Goal: Task Accomplishment & Management: Use online tool/utility

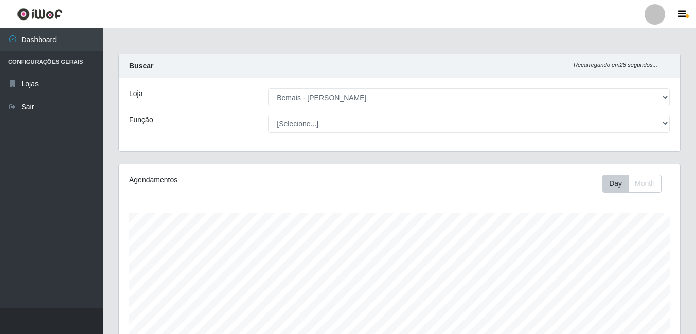
select select "230"
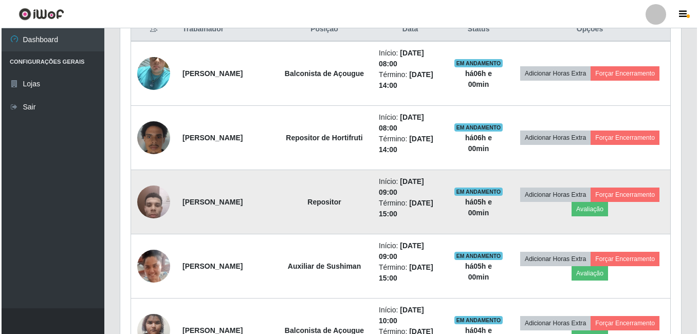
scroll to position [411, 0]
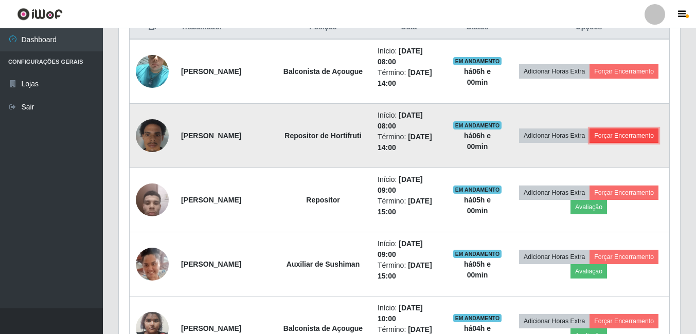
click at [603, 143] on button "Forçar Encerramento" at bounding box center [623, 136] width 69 height 14
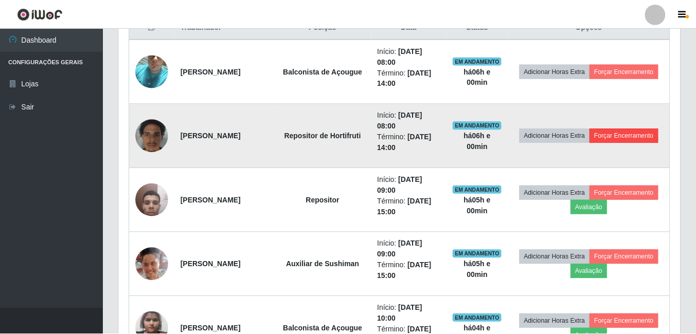
scroll to position [213, 556]
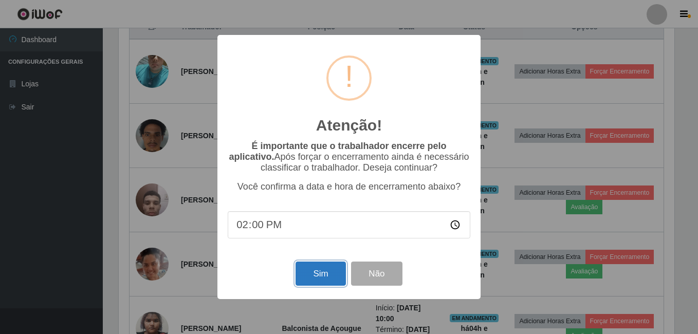
click at [318, 279] on button "Sim" at bounding box center [321, 274] width 50 height 24
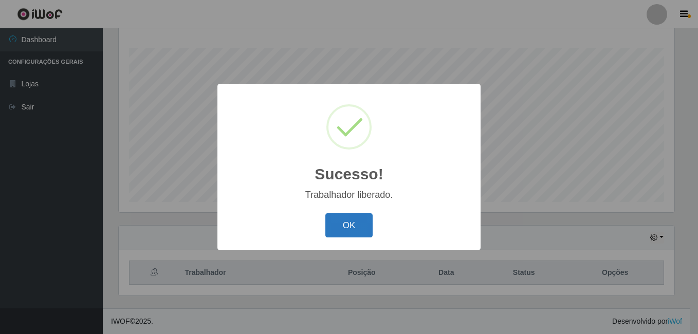
click at [353, 232] on button "OK" at bounding box center [349, 225] width 48 height 24
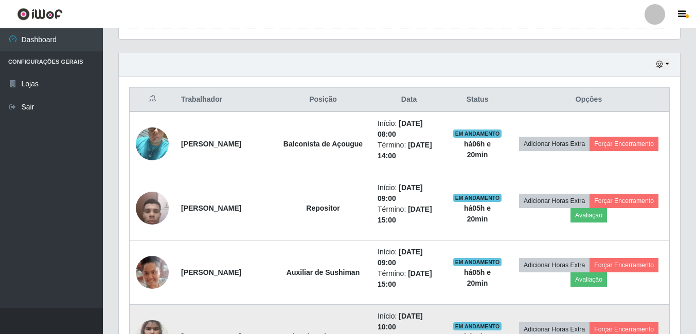
scroll to position [243, 0]
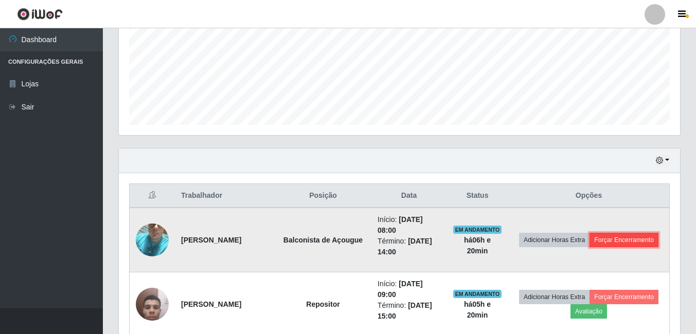
click at [589, 247] on button "Forçar Encerramento" at bounding box center [623, 240] width 69 height 14
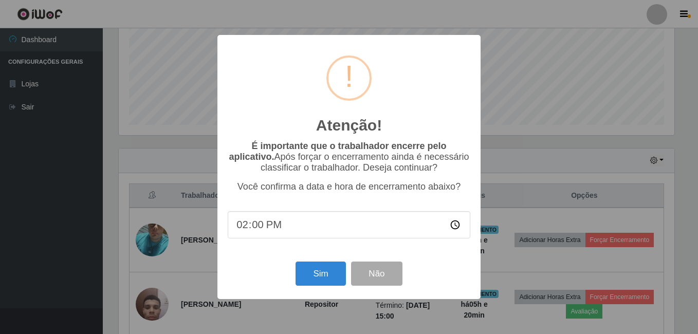
click at [303, 232] on input "14:00" at bounding box center [349, 224] width 243 height 27
type input "14:17"
click at [304, 280] on button "Sim" at bounding box center [321, 274] width 50 height 24
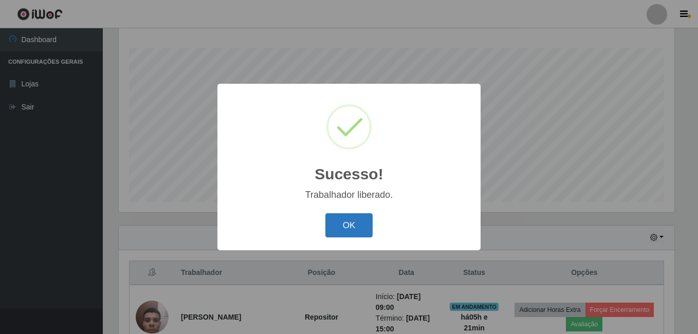
click at [368, 221] on button "OK" at bounding box center [349, 225] width 48 height 24
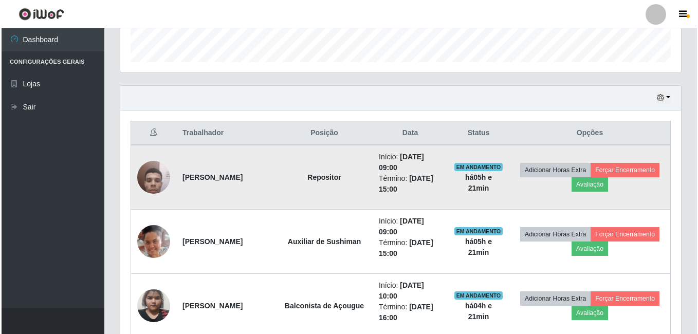
scroll to position [371, 0]
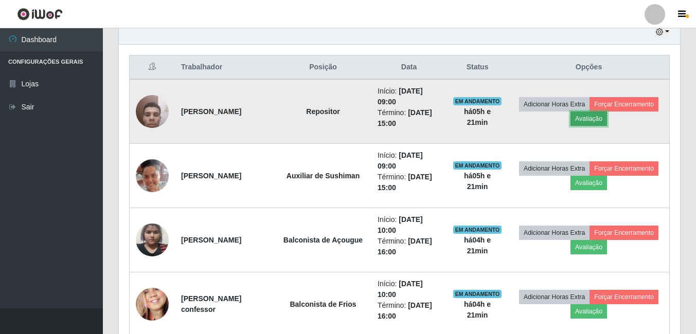
click at [607, 121] on button "Avaliação" at bounding box center [588, 119] width 37 height 14
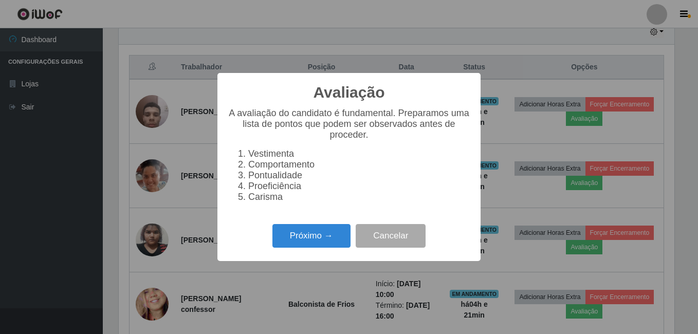
scroll to position [213, 556]
click at [344, 241] on button "Próximo →" at bounding box center [311, 236] width 78 height 24
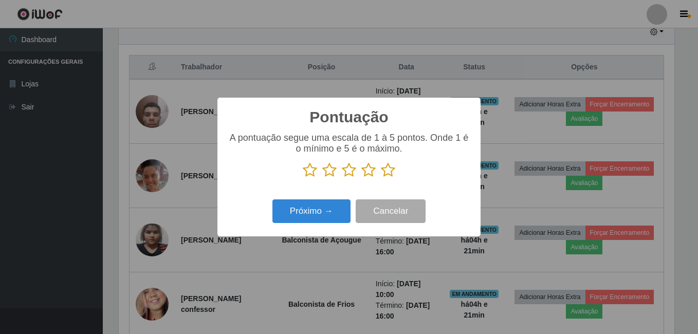
click at [388, 170] on icon at bounding box center [388, 169] width 14 height 15
click at [381, 178] on input "radio" at bounding box center [381, 178] width 0 height 0
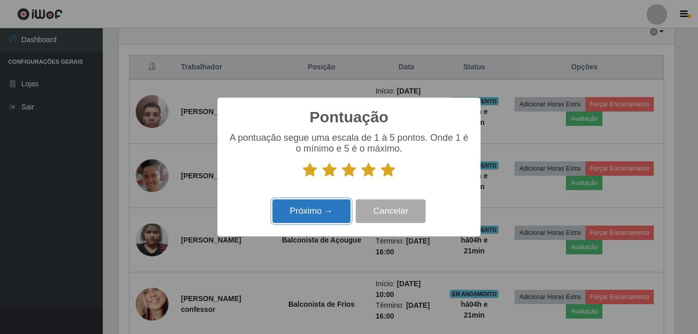
click at [320, 216] on button "Próximo →" at bounding box center [311, 211] width 78 height 24
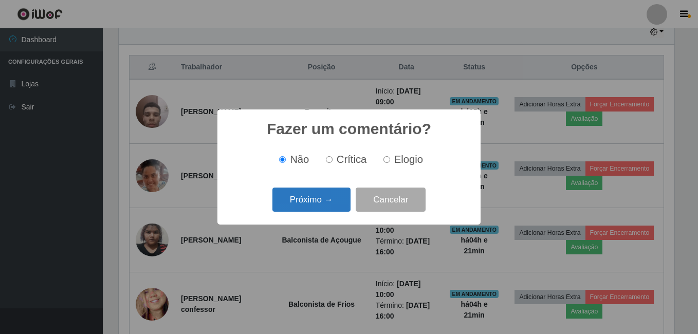
click at [321, 207] on button "Próximo →" at bounding box center [311, 200] width 78 height 24
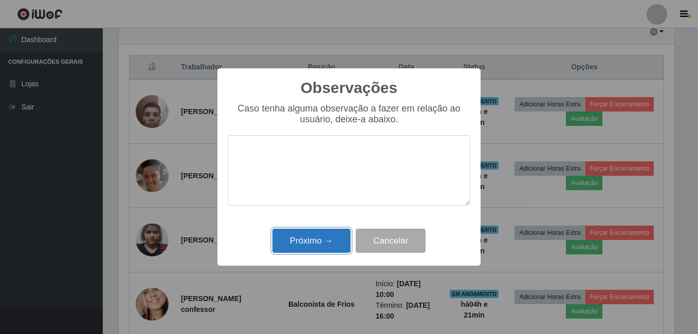
click at [312, 239] on button "Próximo →" at bounding box center [311, 241] width 78 height 24
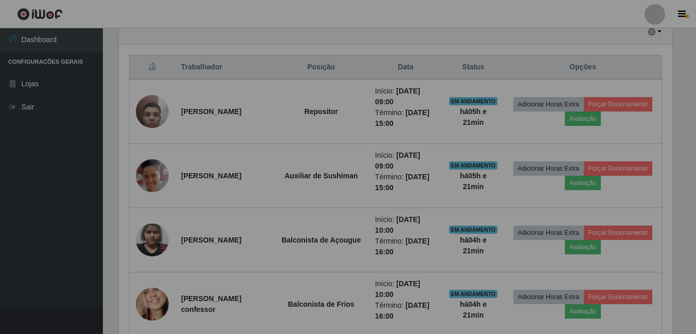
scroll to position [213, 561]
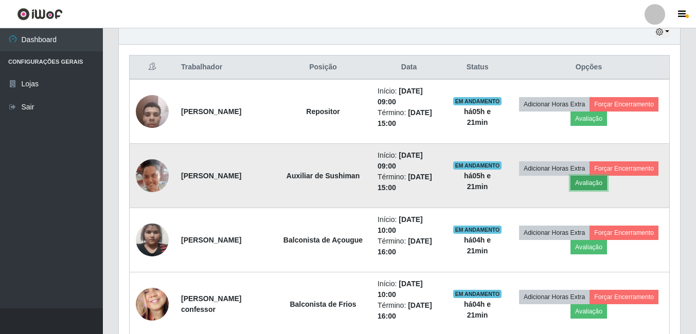
click at [607, 181] on button "Avaliação" at bounding box center [588, 183] width 37 height 14
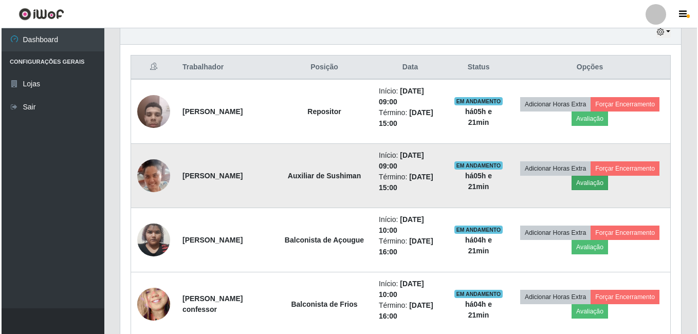
scroll to position [213, 556]
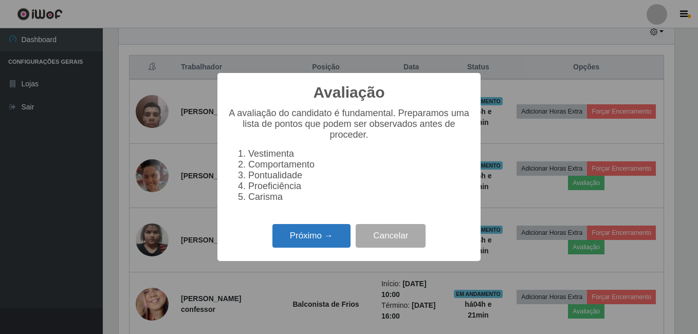
click at [298, 237] on button "Próximo →" at bounding box center [311, 236] width 78 height 24
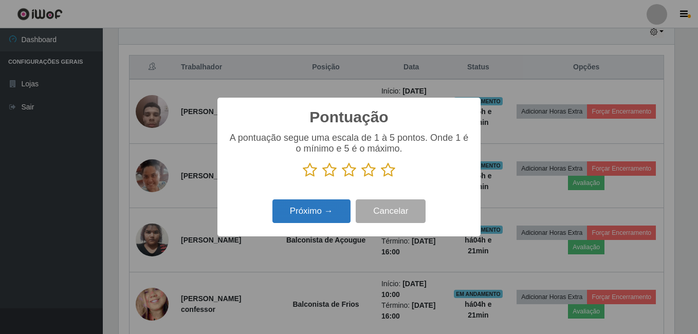
click at [308, 219] on button "Próximo →" at bounding box center [311, 211] width 78 height 24
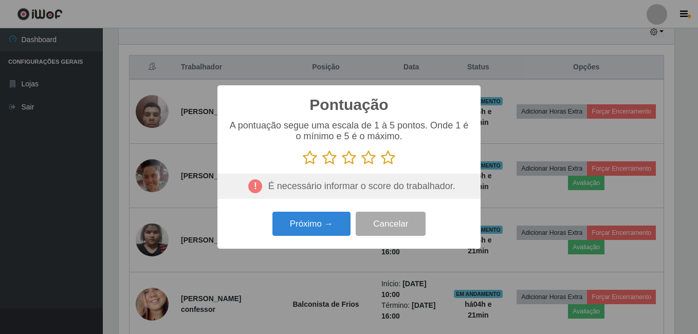
click at [389, 160] on icon at bounding box center [388, 157] width 14 height 15
click at [381, 166] on input "radio" at bounding box center [381, 166] width 0 height 0
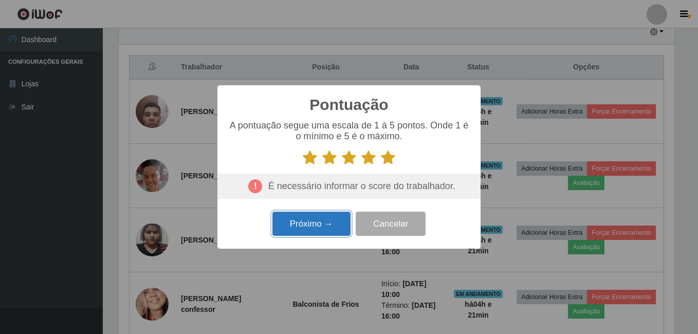
click at [304, 226] on button "Próximo →" at bounding box center [311, 224] width 78 height 24
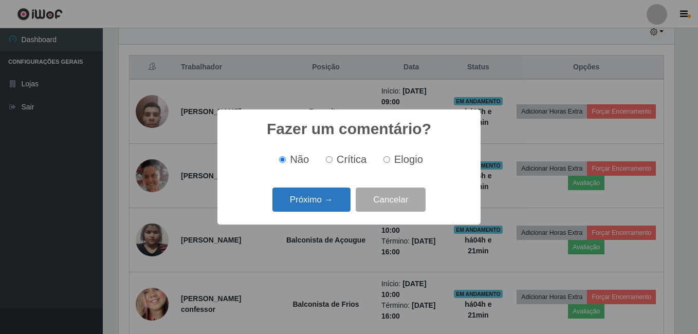
click at [321, 200] on button "Próximo →" at bounding box center [311, 200] width 78 height 24
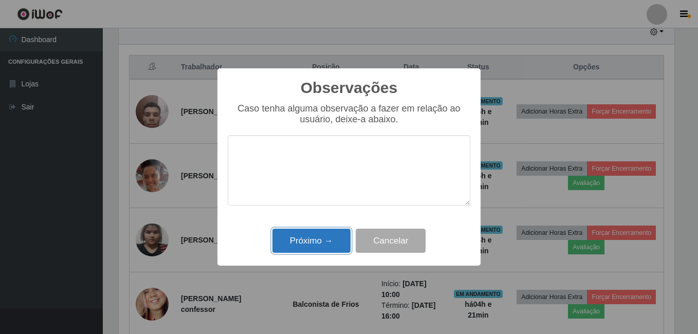
click at [309, 251] on button "Próximo →" at bounding box center [311, 241] width 78 height 24
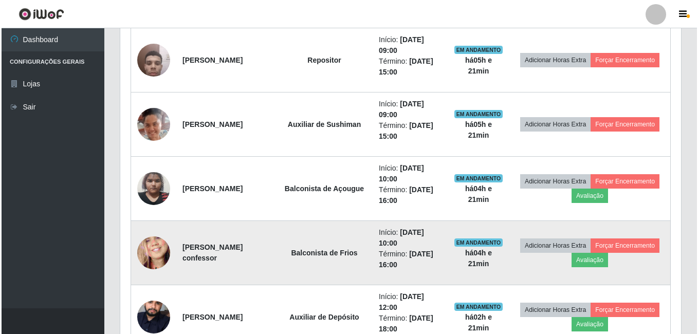
scroll to position [474, 0]
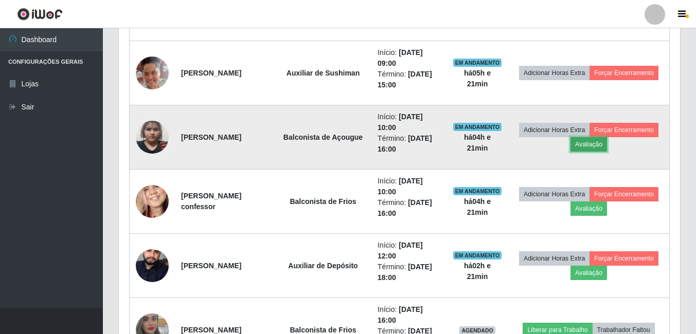
click at [607, 144] on button "Avaliação" at bounding box center [588, 144] width 37 height 14
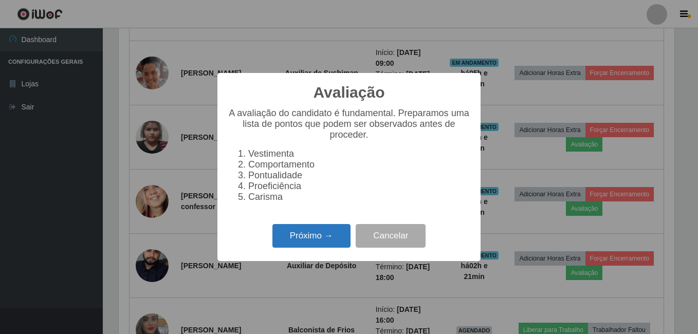
click at [306, 245] on button "Próximo →" at bounding box center [311, 236] width 78 height 24
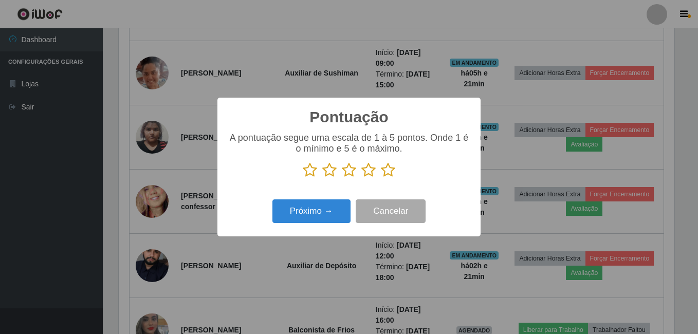
click at [387, 171] on icon at bounding box center [388, 169] width 14 height 15
click at [381, 178] on input "radio" at bounding box center [381, 178] width 0 height 0
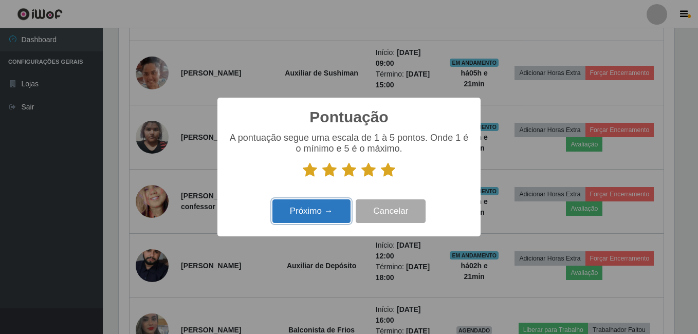
click at [314, 214] on button "Próximo →" at bounding box center [311, 211] width 78 height 24
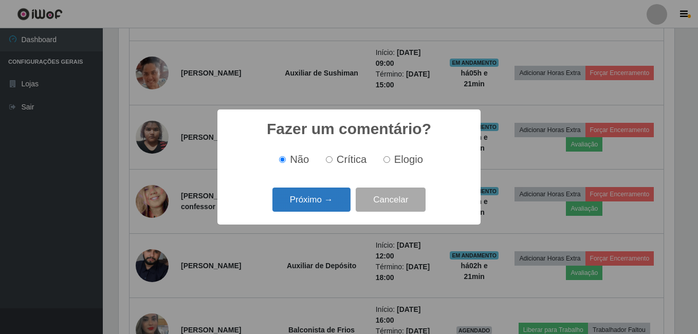
click at [318, 207] on button "Próximo →" at bounding box center [311, 200] width 78 height 24
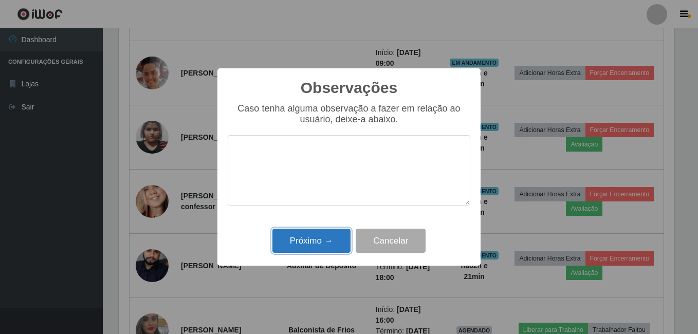
click at [307, 236] on button "Próximo →" at bounding box center [311, 241] width 78 height 24
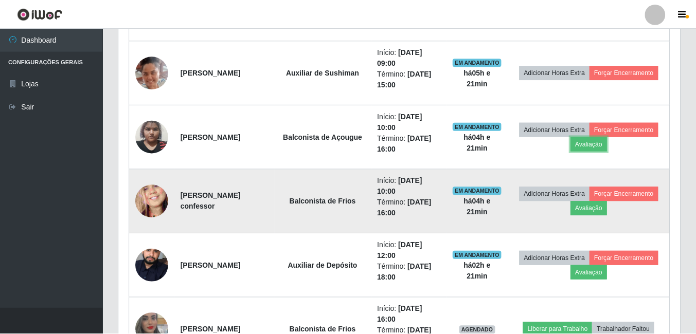
scroll to position [213, 561]
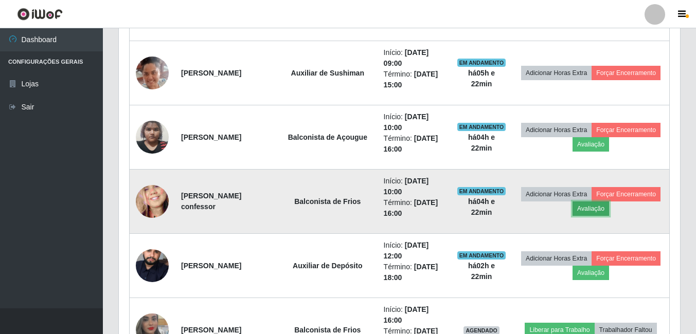
click at [609, 207] on button "Avaliação" at bounding box center [590, 209] width 37 height 14
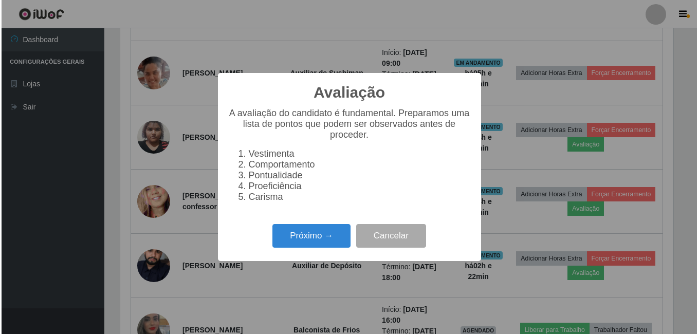
scroll to position [0, 0]
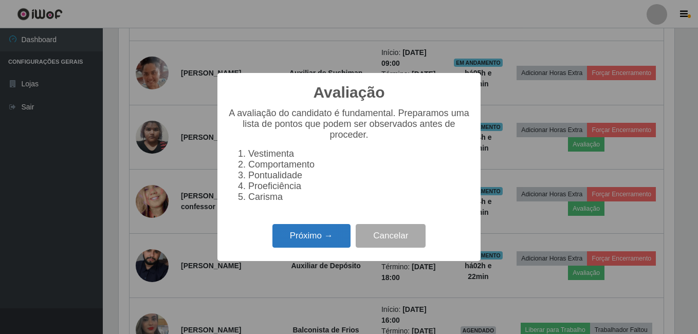
click at [323, 235] on button "Próximo →" at bounding box center [311, 236] width 78 height 24
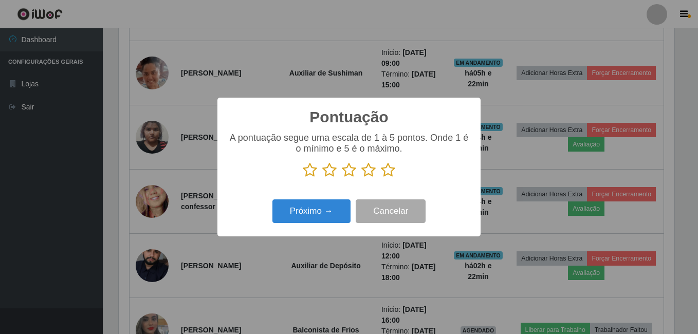
scroll to position [513884, 513542]
click at [390, 173] on icon at bounding box center [388, 169] width 14 height 15
click at [381, 178] on input "radio" at bounding box center [381, 178] width 0 height 0
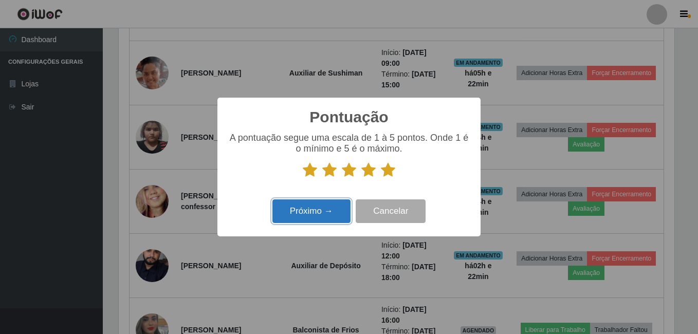
click at [310, 213] on button "Próximo →" at bounding box center [311, 211] width 78 height 24
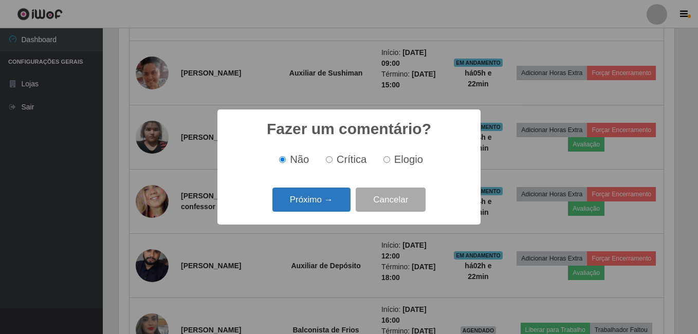
click at [320, 204] on button "Próximo →" at bounding box center [311, 200] width 78 height 24
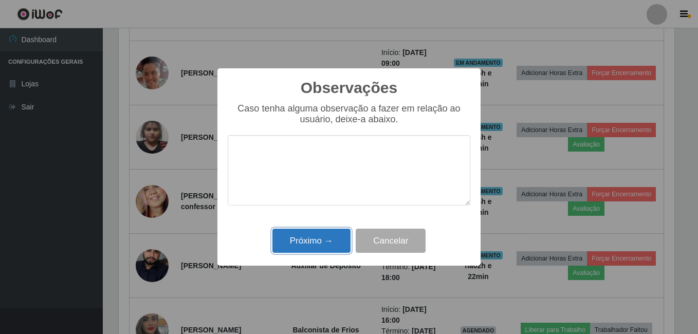
click at [298, 241] on button "Próximo →" at bounding box center [311, 241] width 78 height 24
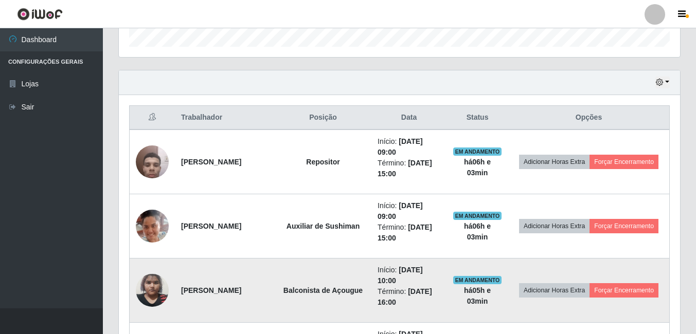
scroll to position [320, 0]
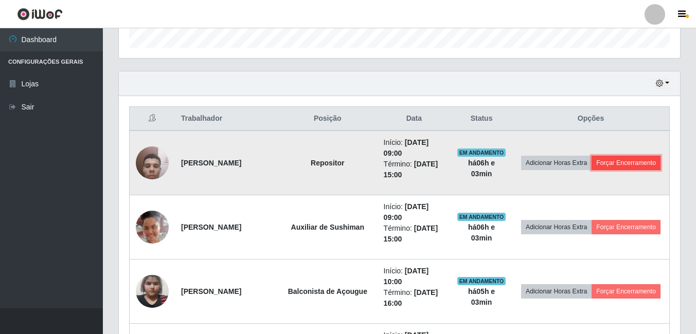
click at [591, 170] on button "Forçar Encerramento" at bounding box center [625, 163] width 69 height 14
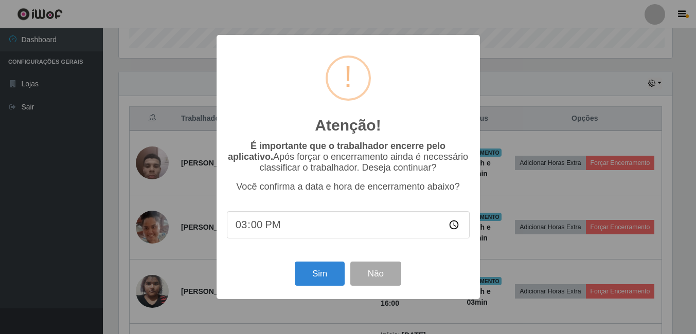
scroll to position [213, 556]
click at [315, 275] on button "Sim" at bounding box center [321, 274] width 50 height 24
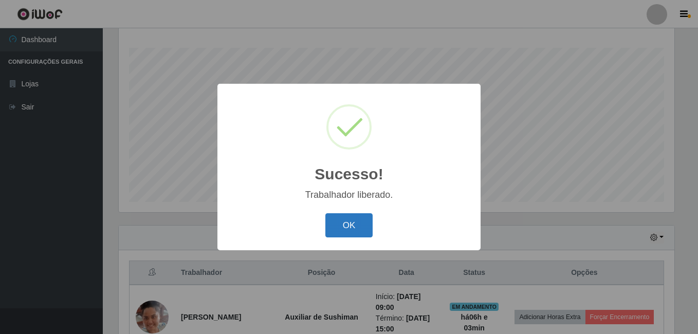
click at [357, 224] on button "OK" at bounding box center [349, 225] width 48 height 24
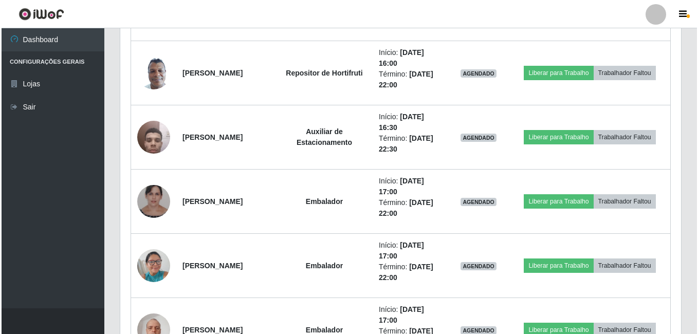
scroll to position [782, 0]
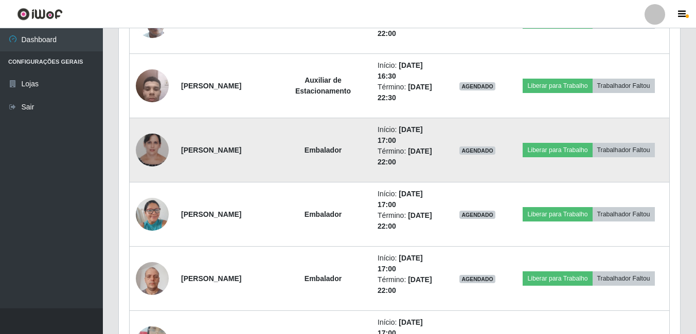
click at [146, 152] on img at bounding box center [152, 150] width 33 height 41
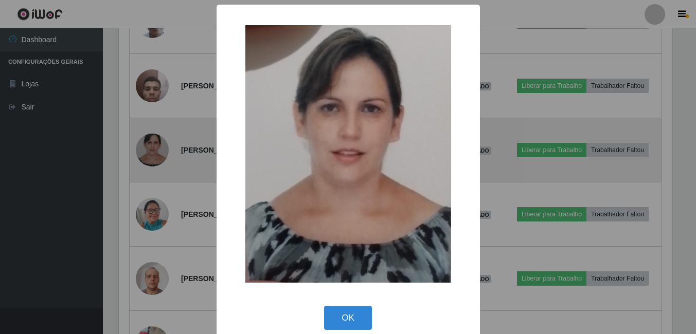
scroll to position [213, 556]
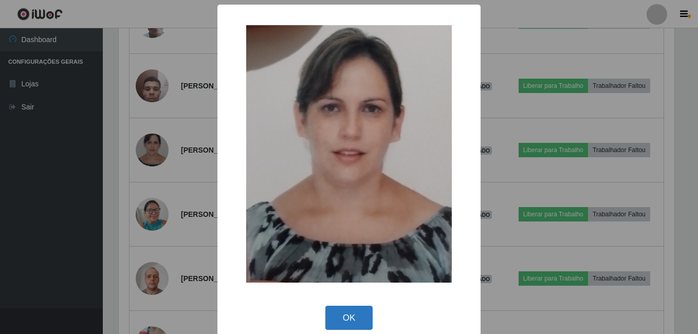
click at [330, 316] on button "OK" at bounding box center [349, 318] width 48 height 24
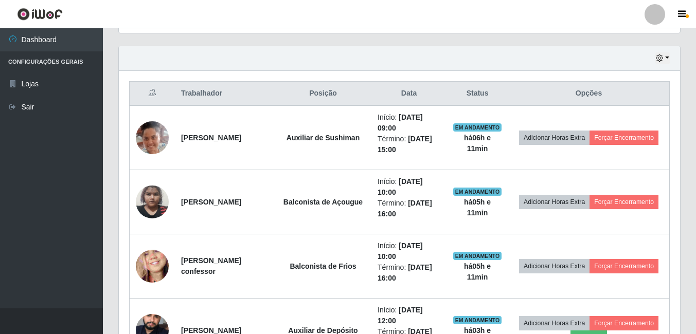
scroll to position [360, 0]
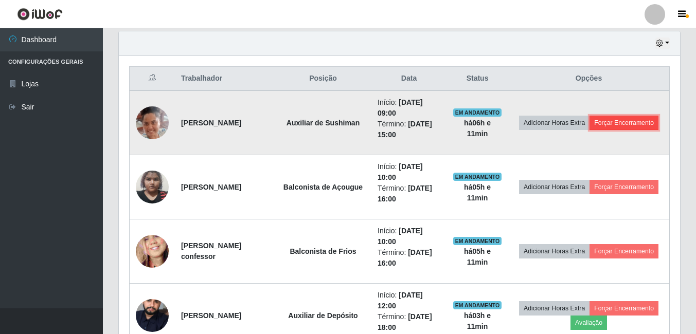
click at [589, 129] on button "Forçar Encerramento" at bounding box center [623, 123] width 69 height 14
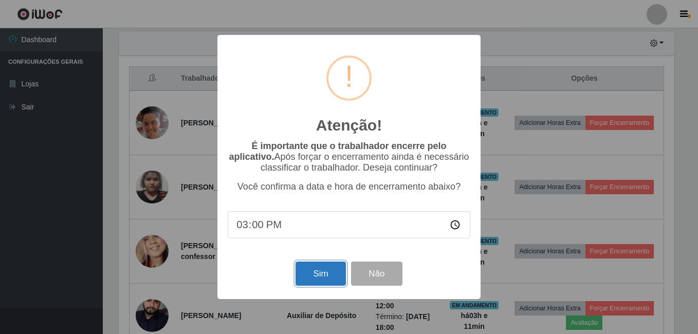
click at [314, 276] on button "Sim" at bounding box center [321, 274] width 50 height 24
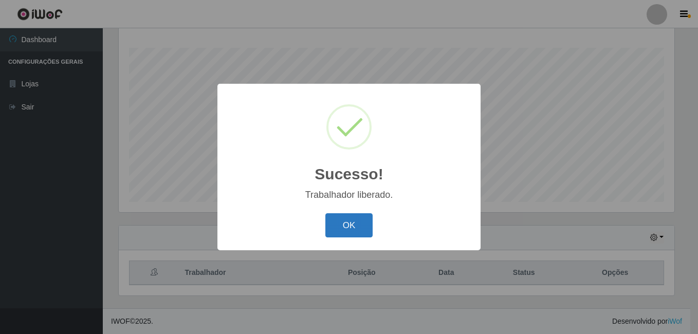
click at [356, 228] on button "OK" at bounding box center [349, 225] width 48 height 24
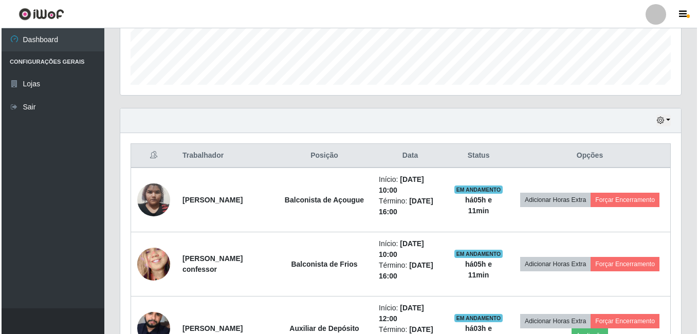
scroll to position [371, 0]
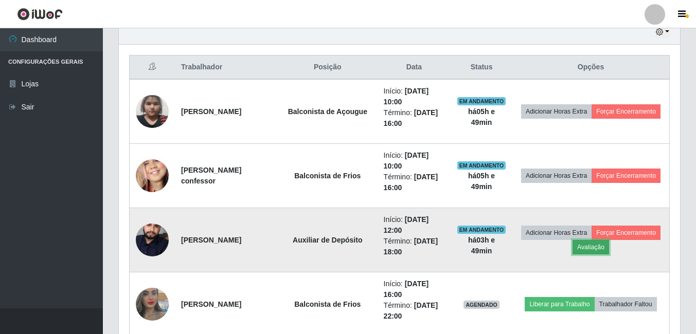
click at [609, 250] on button "Avaliação" at bounding box center [590, 247] width 37 height 14
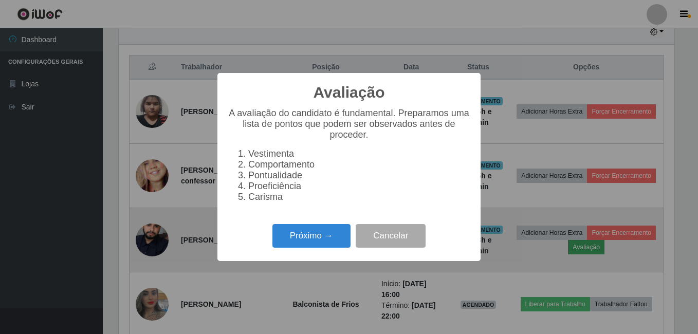
scroll to position [213, 556]
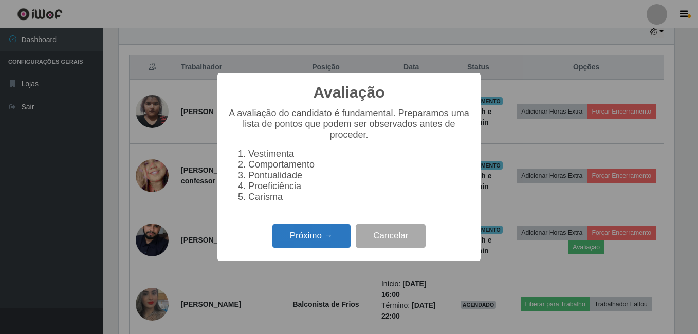
click at [329, 240] on button "Próximo →" at bounding box center [311, 236] width 78 height 24
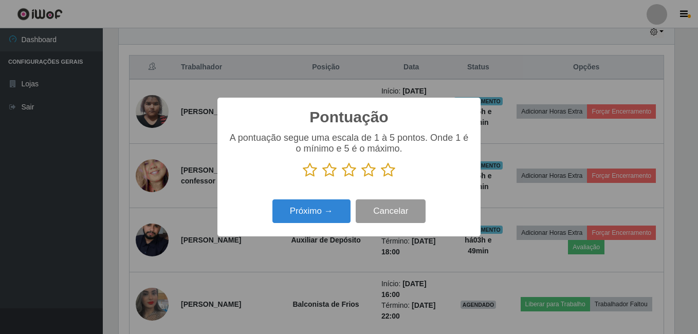
scroll to position [513884, 513542]
click at [389, 171] on icon at bounding box center [388, 169] width 14 height 15
click at [381, 178] on input "radio" at bounding box center [381, 178] width 0 height 0
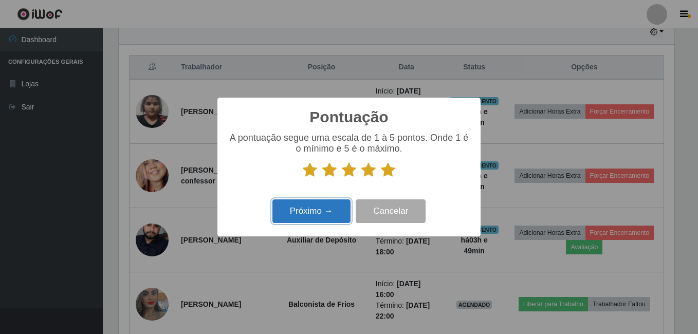
click at [316, 213] on button "Próximo →" at bounding box center [311, 211] width 78 height 24
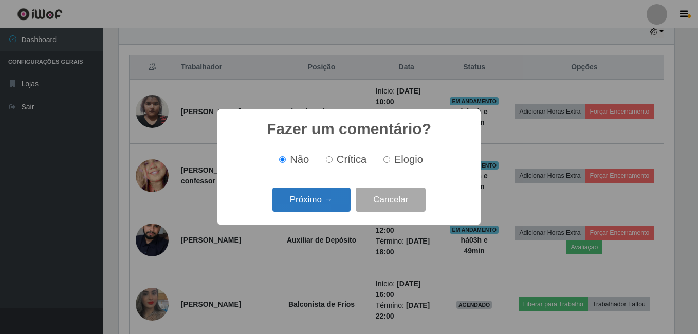
click at [318, 199] on button "Próximo →" at bounding box center [311, 200] width 78 height 24
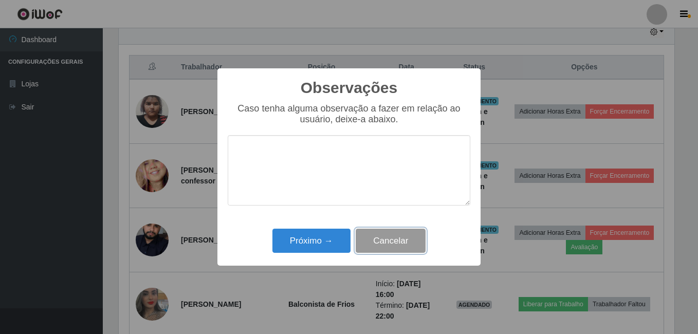
click at [385, 242] on button "Cancelar" at bounding box center [391, 241] width 70 height 24
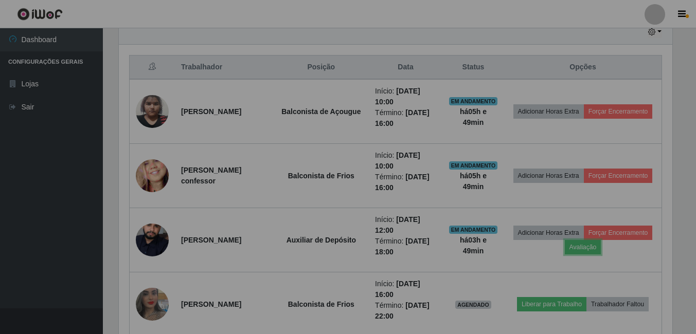
scroll to position [213, 561]
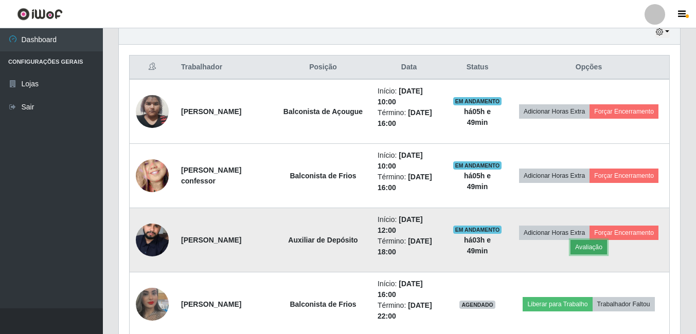
click at [607, 247] on button "Avaliação" at bounding box center [588, 247] width 37 height 14
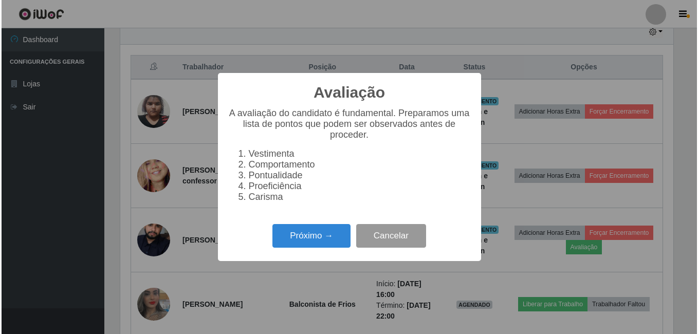
scroll to position [213, 556]
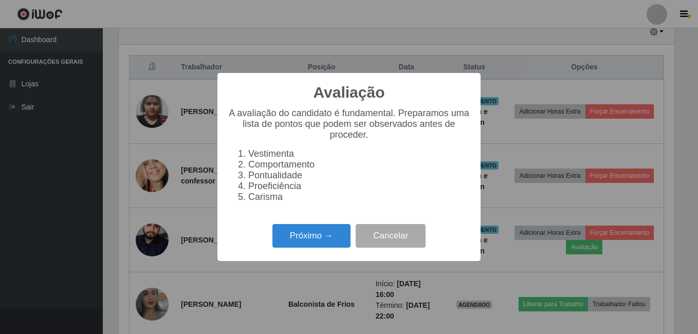
click at [264, 232] on div "Próximo → Cancelar" at bounding box center [349, 235] width 243 height 29
click at [289, 241] on button "Próximo →" at bounding box center [311, 236] width 78 height 24
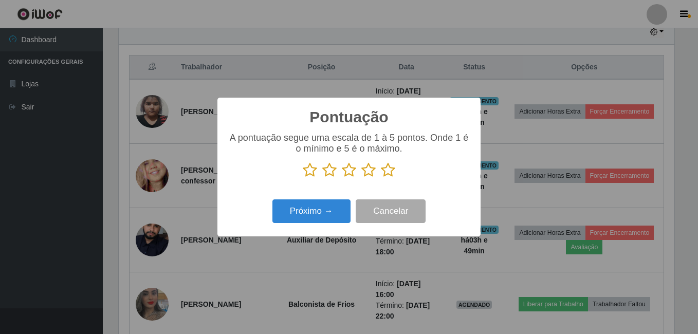
click at [386, 170] on icon at bounding box center [388, 169] width 14 height 15
click at [381, 178] on input "radio" at bounding box center [381, 178] width 0 height 0
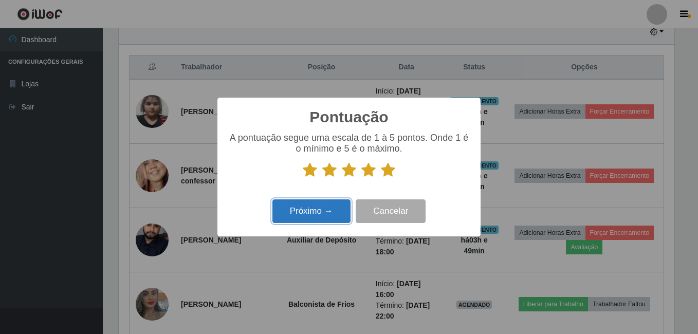
click at [317, 224] on button "Próximo →" at bounding box center [311, 211] width 78 height 24
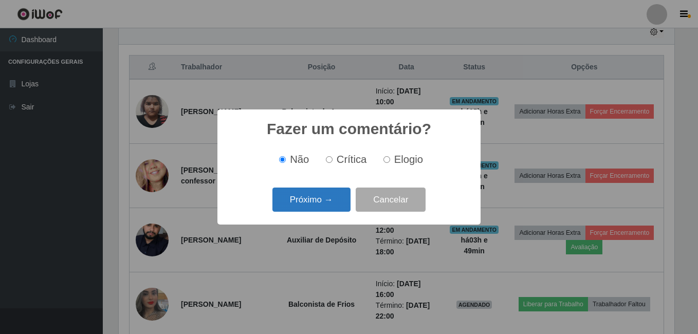
click at [326, 204] on button "Próximo →" at bounding box center [311, 200] width 78 height 24
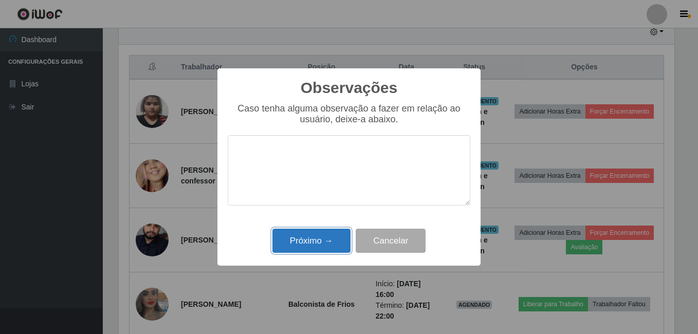
click at [324, 230] on button "Próximo →" at bounding box center [311, 241] width 78 height 24
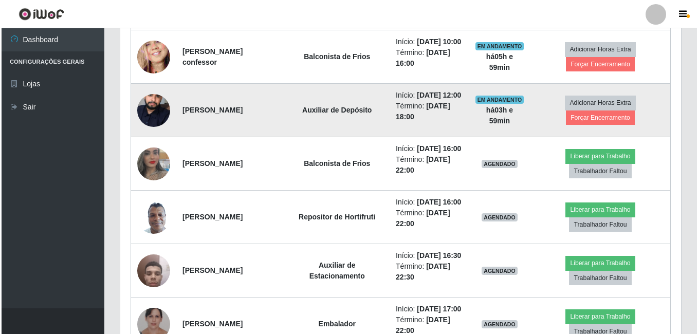
scroll to position [371, 0]
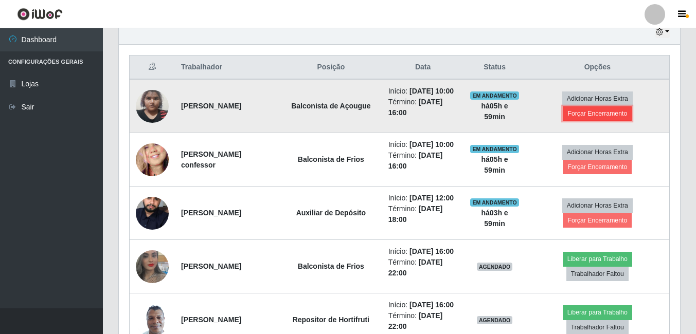
click at [580, 116] on button "Forçar Encerramento" at bounding box center [596, 113] width 69 height 14
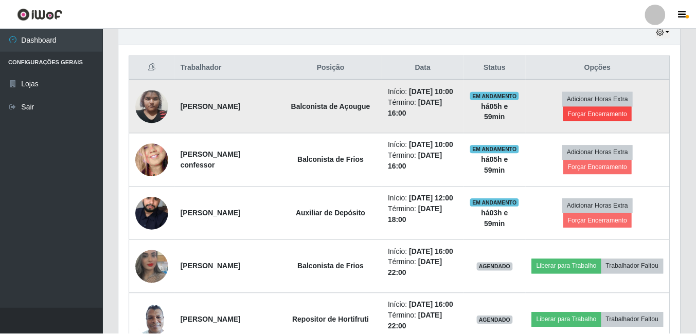
scroll to position [213, 556]
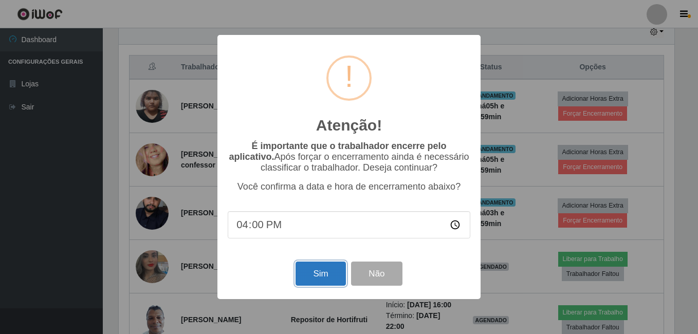
click at [324, 280] on button "Sim" at bounding box center [321, 274] width 50 height 24
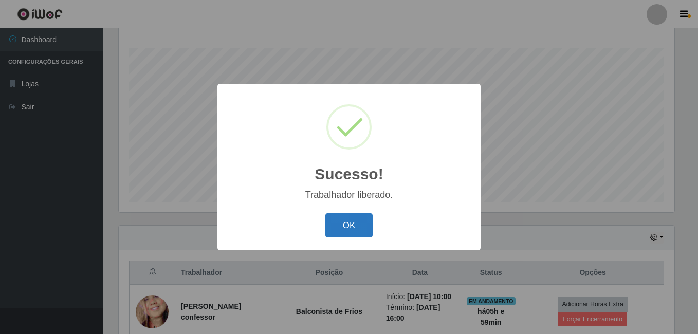
click at [349, 214] on button "OK" at bounding box center [349, 225] width 48 height 24
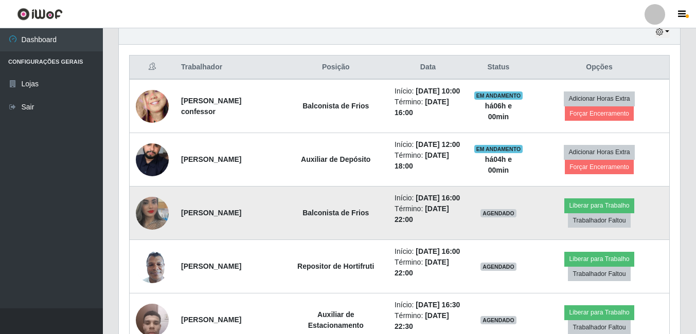
scroll to position [423, 0]
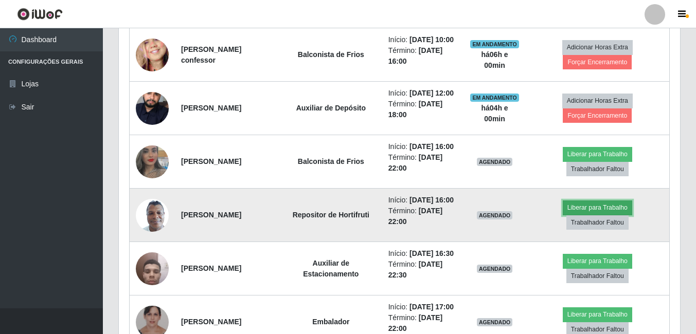
click at [597, 215] on button "Liberar para Trabalho" at bounding box center [596, 207] width 69 height 14
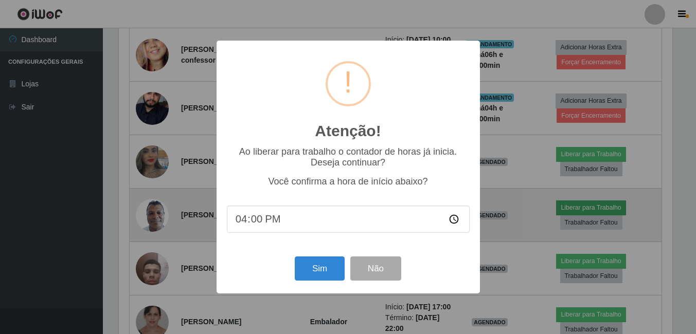
scroll to position [213, 556]
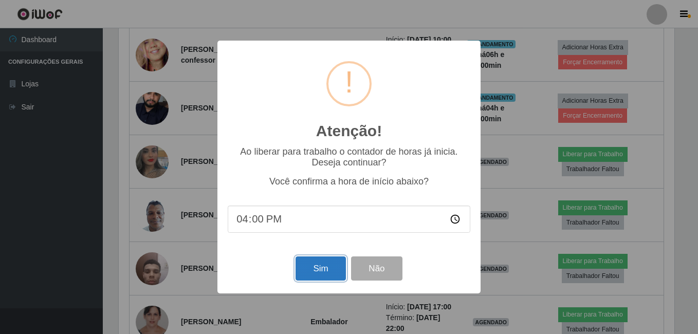
click at [317, 268] on button "Sim" at bounding box center [321, 269] width 50 height 24
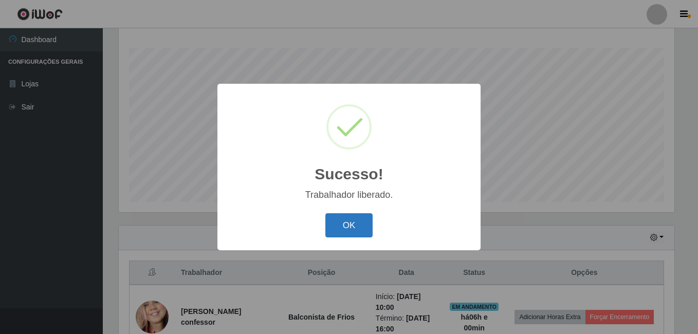
click at [357, 226] on button "OK" at bounding box center [349, 225] width 48 height 24
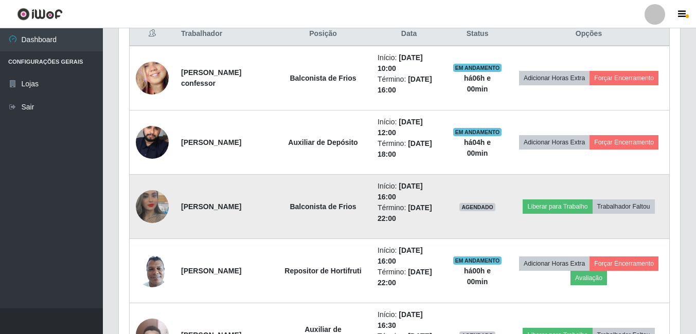
scroll to position [423, 0]
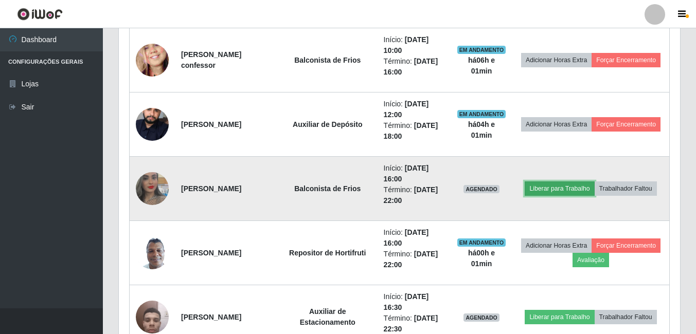
click at [553, 188] on button "Liberar para Trabalho" at bounding box center [558, 188] width 69 height 14
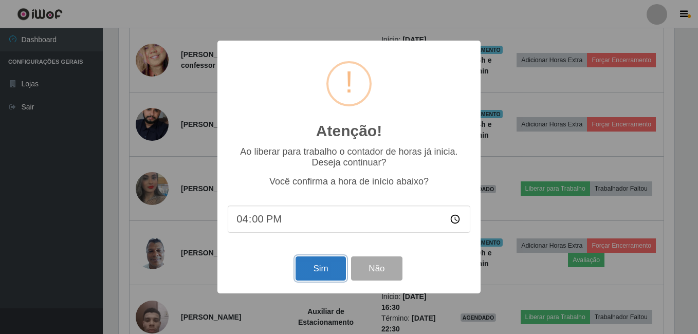
click at [314, 272] on button "Sim" at bounding box center [321, 269] width 50 height 24
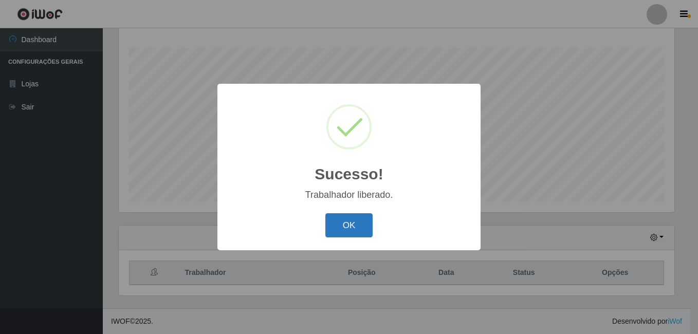
click at [364, 229] on button "OK" at bounding box center [349, 225] width 48 height 24
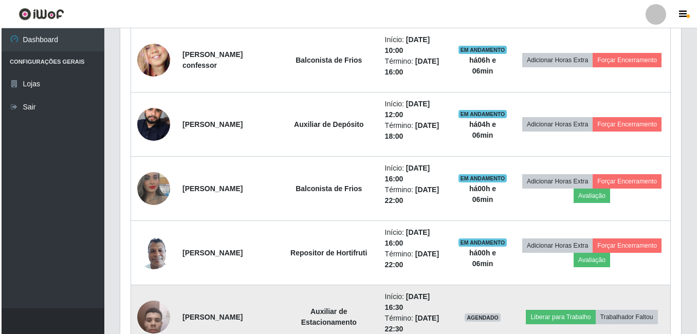
scroll to position [320, 0]
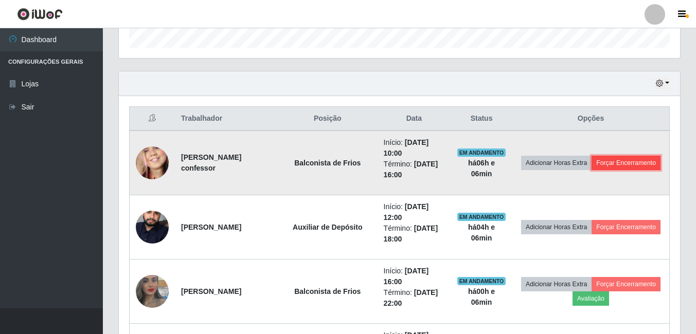
click at [598, 170] on button "Forçar Encerramento" at bounding box center [625, 163] width 69 height 14
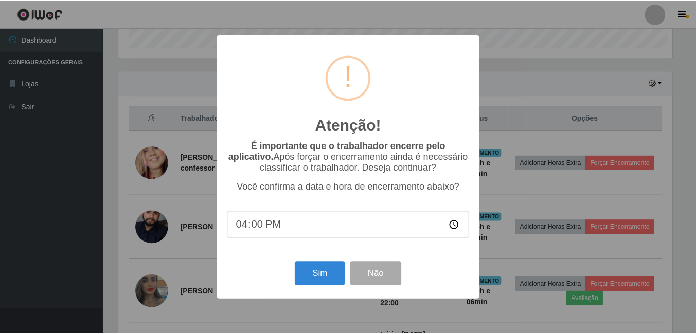
scroll to position [213, 556]
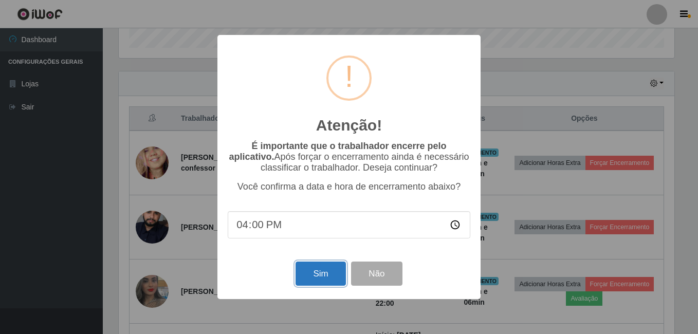
click at [308, 275] on button "Sim" at bounding box center [321, 274] width 50 height 24
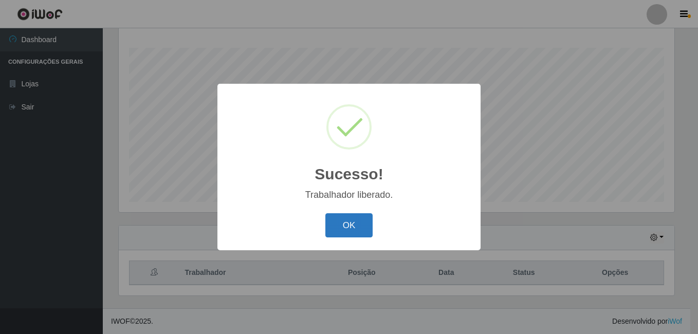
click at [347, 225] on button "OK" at bounding box center [349, 225] width 48 height 24
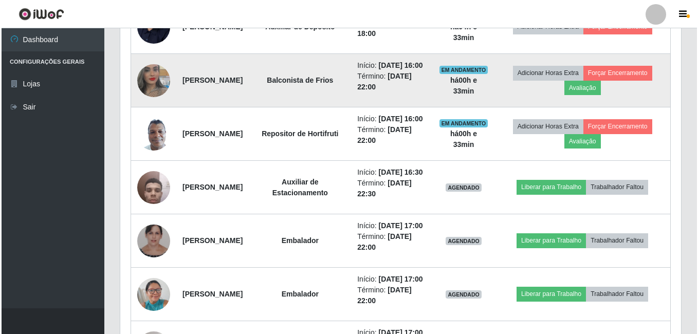
scroll to position [525, 0]
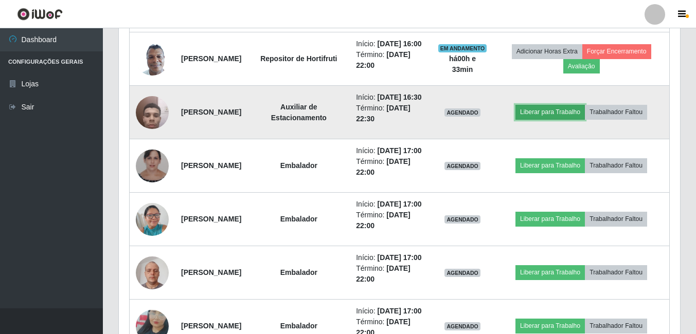
click at [537, 119] on button "Liberar para Trabalho" at bounding box center [549, 112] width 69 height 14
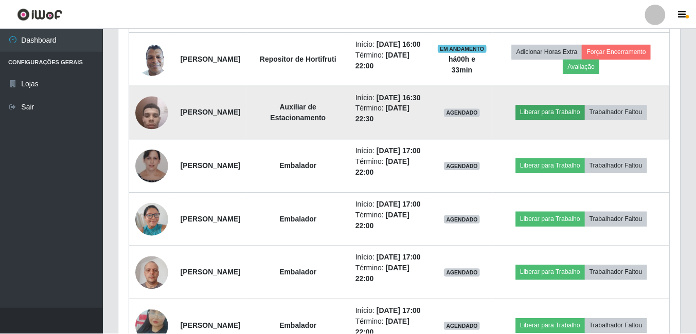
scroll to position [213, 556]
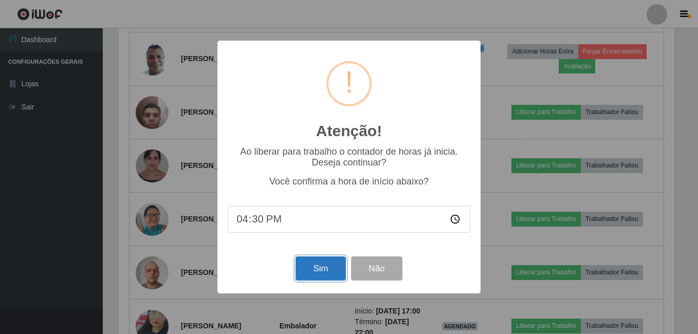
click at [315, 273] on button "Sim" at bounding box center [321, 269] width 50 height 24
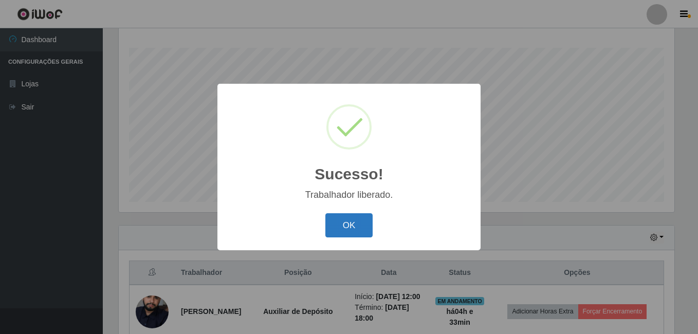
click at [341, 222] on button "OK" at bounding box center [349, 225] width 48 height 24
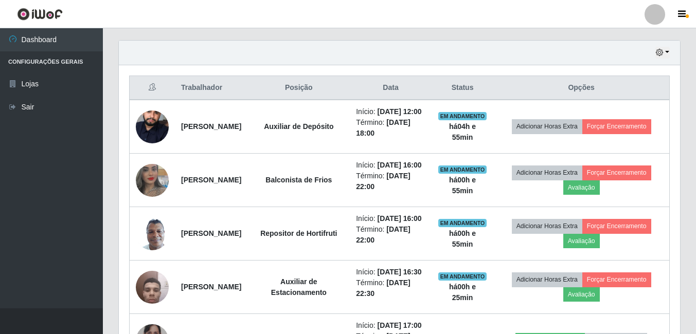
scroll to position [333, 0]
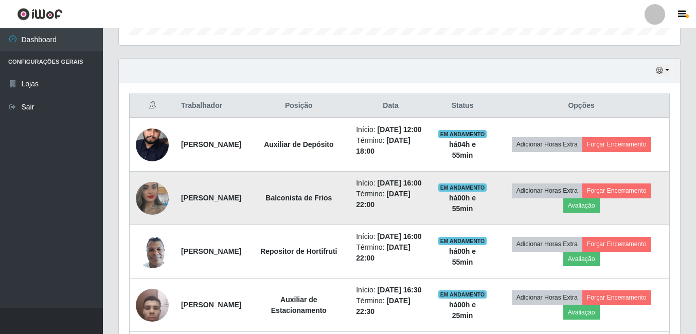
click at [152, 208] on img at bounding box center [152, 198] width 33 height 59
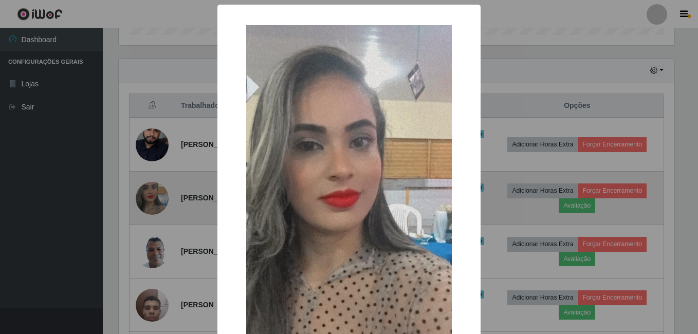
click at [152, 208] on div "× OK Cancel" at bounding box center [349, 167] width 698 height 334
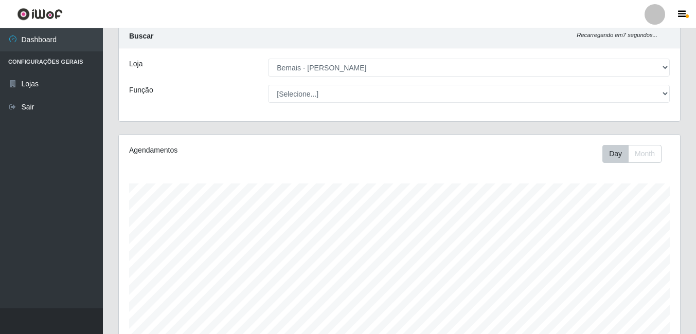
scroll to position [0, 0]
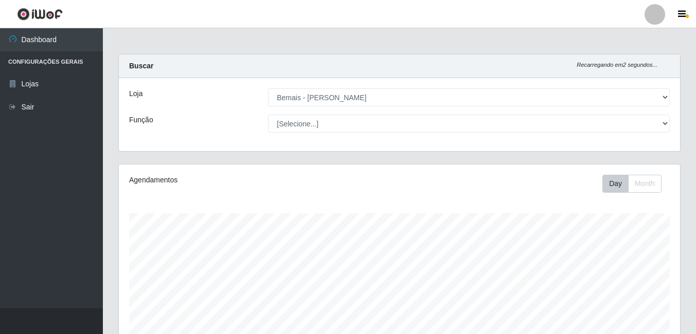
click at [63, 64] on li "Configurações Gerais" at bounding box center [51, 61] width 103 height 21
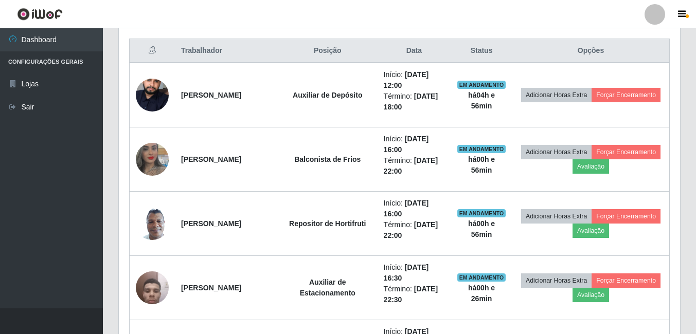
scroll to position [411, 0]
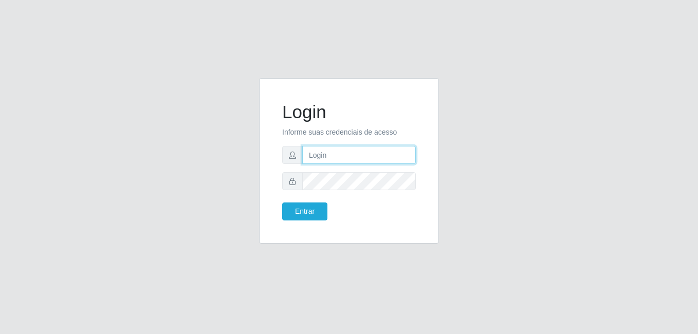
type input "gyovana@bemais"
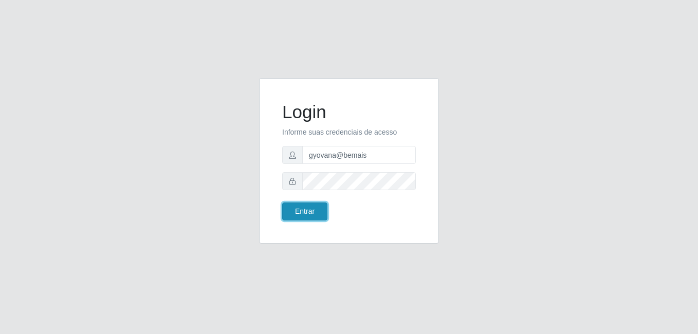
click at [298, 207] on button "Entrar" at bounding box center [304, 212] width 45 height 18
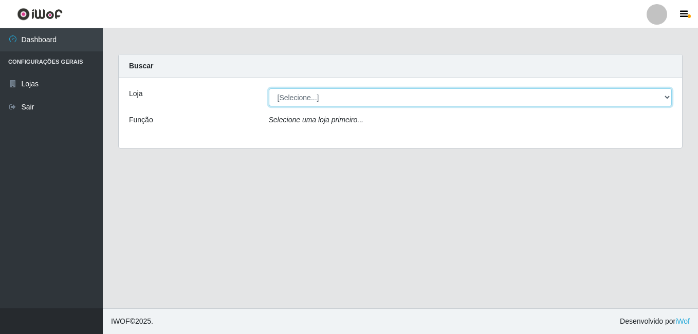
click at [312, 99] on select "[Selecione...] [PERSON_NAME]" at bounding box center [471, 97] width 404 height 18
select select "230"
click at [269, 88] on select "[Selecione...] [PERSON_NAME]" at bounding box center [471, 97] width 404 height 18
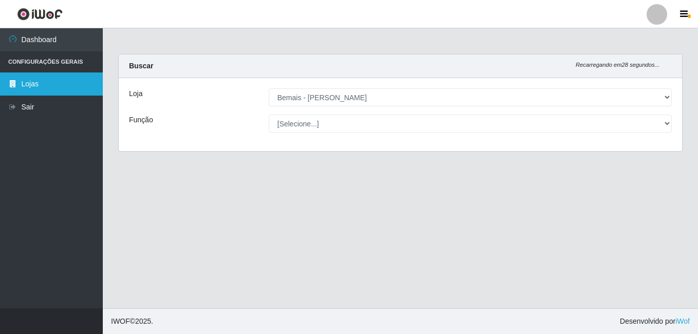
click at [40, 85] on link "Lojas" at bounding box center [51, 83] width 103 height 23
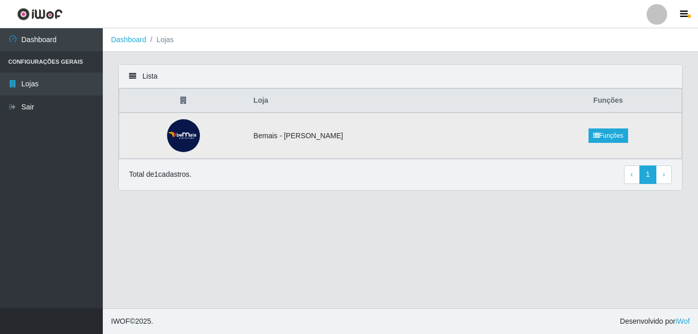
click at [269, 141] on td "Bemais - [PERSON_NAME]" at bounding box center [390, 136] width 287 height 46
click at [286, 136] on td "Bemais - [PERSON_NAME]" at bounding box center [390, 136] width 287 height 46
click at [611, 138] on link "Funções" at bounding box center [609, 136] width 40 height 14
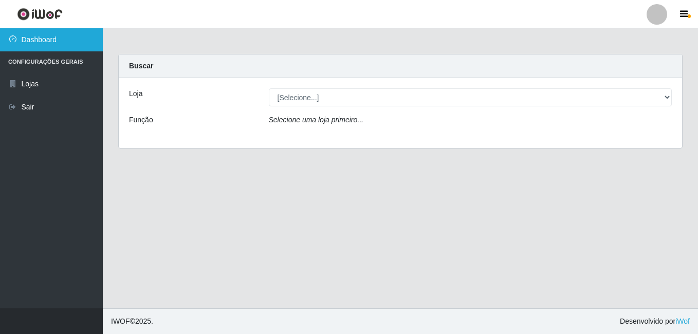
click at [50, 40] on link "Dashboard" at bounding box center [51, 39] width 103 height 23
click at [19, 47] on link "Dashboard" at bounding box center [51, 39] width 103 height 23
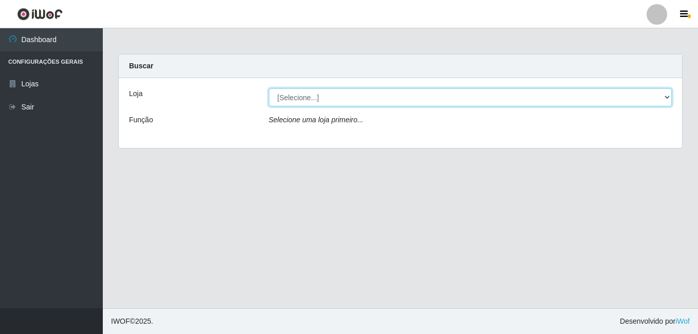
click at [318, 96] on select "[Selecione...] [PERSON_NAME]" at bounding box center [471, 97] width 404 height 18
select select "230"
click at [269, 88] on select "[Selecione...] [PERSON_NAME]" at bounding box center [471, 97] width 404 height 18
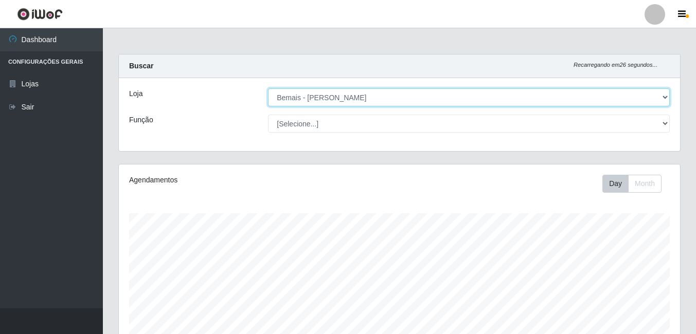
scroll to position [51, 0]
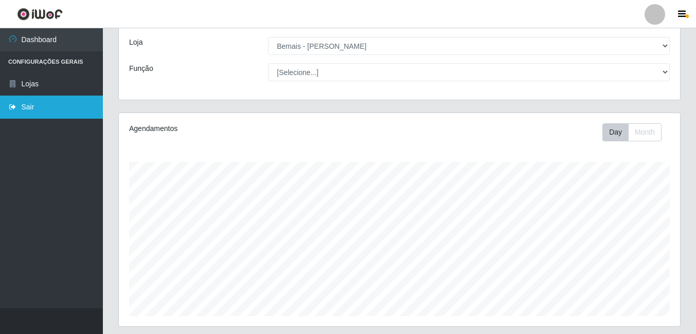
click at [65, 106] on link "Sair" at bounding box center [51, 107] width 103 height 23
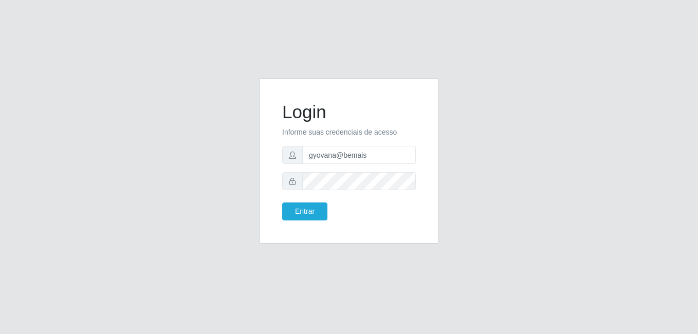
click at [350, 168] on form "Login Informe suas credenciais de acesso gyovana@bemais Entrar" at bounding box center [349, 160] width 134 height 119
drag, startPoint x: 335, startPoint y: 154, endPoint x: 304, endPoint y: 162, distance: 31.8
click at [304, 162] on input "gyovana@bemais" at bounding box center [359, 155] width 114 height 18
type input "thiagol@bemais"
click at [282, 203] on button "Entrar" at bounding box center [304, 212] width 45 height 18
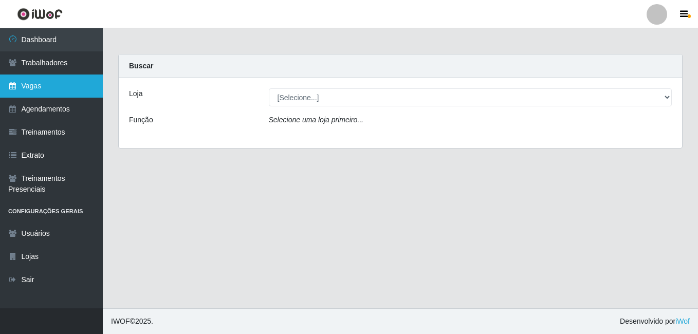
click at [30, 79] on link "Vagas" at bounding box center [51, 86] width 103 height 23
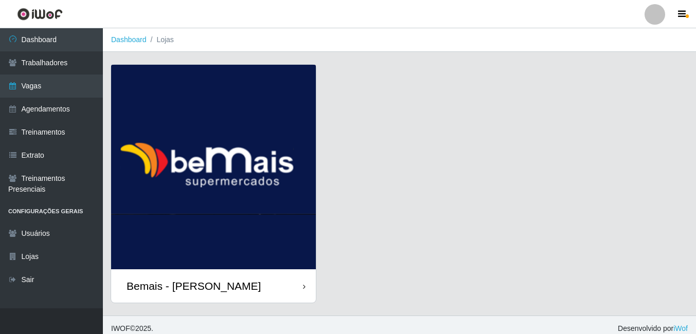
click at [187, 201] on img at bounding box center [213, 167] width 205 height 205
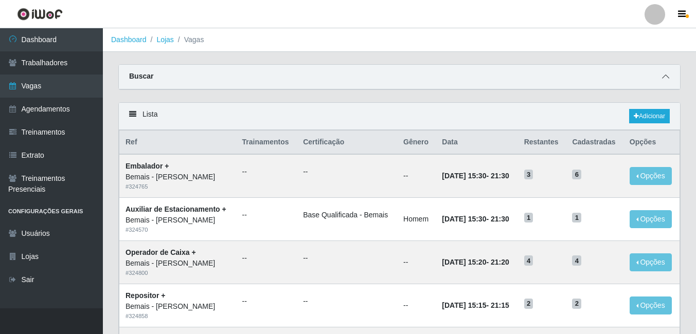
click at [666, 82] on span at bounding box center [665, 77] width 12 height 12
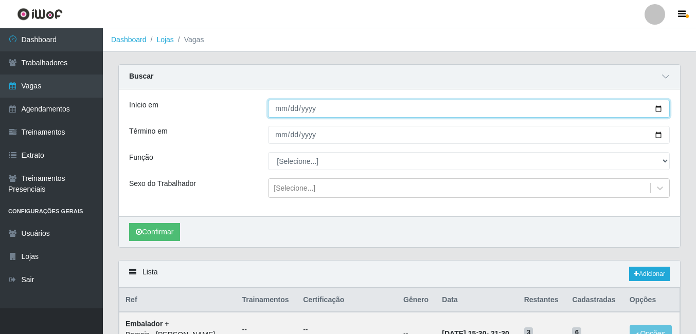
click at [283, 109] on input "Início em" at bounding box center [469, 109] width 402 height 18
type input "[DATE]"
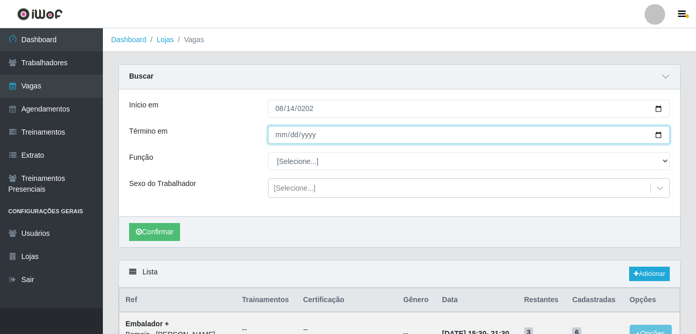
click at [284, 140] on input "Término em" at bounding box center [469, 135] width 402 height 18
type input "[DATE]"
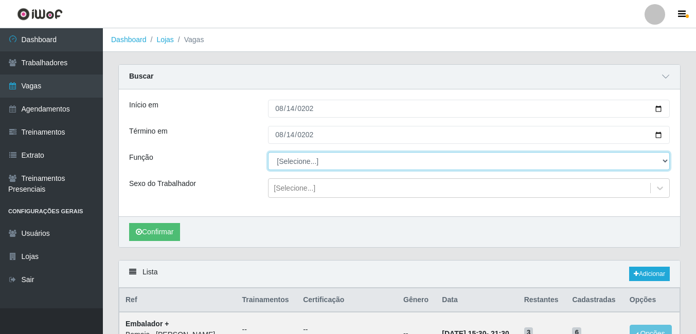
click at [285, 163] on select "[Selecione...] ASG ASG + ASG ++ Auxiliar de Depósito Auxiliar de Depósito + Aux…" at bounding box center [469, 161] width 402 height 18
click at [268, 153] on select "[Selecione...] ASG ASG + ASG ++ Auxiliar de Depósito Auxiliar de Depósito + Aux…" at bounding box center [469, 161] width 402 height 18
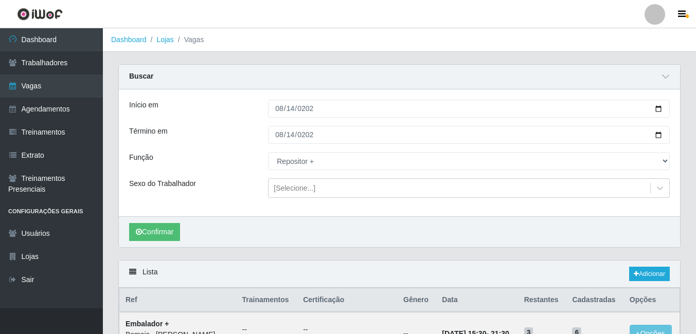
click at [332, 87] on div "Buscar" at bounding box center [399, 77] width 561 height 25
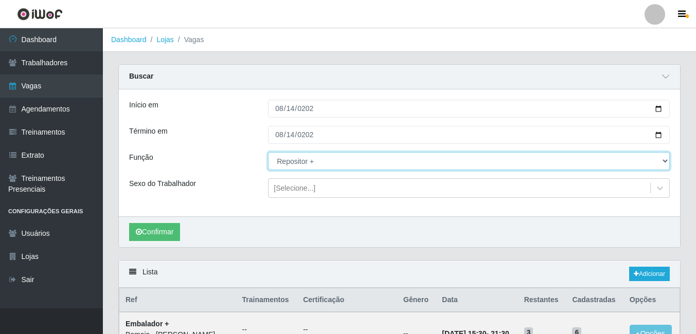
click at [311, 159] on select "[Selecione...] ASG ASG + ASG ++ Auxiliar de Depósito Auxiliar de Depósito + Aux…" at bounding box center [469, 161] width 402 height 18
select select "24"
click at [268, 153] on select "[Selecione...] ASG ASG + ASG ++ Auxiliar de Depósito Auxiliar de Depósito + Aux…" at bounding box center [469, 161] width 402 height 18
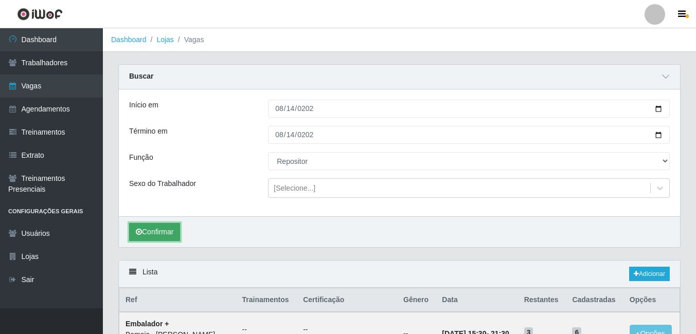
click at [143, 241] on button "Confirmar" at bounding box center [154, 232] width 51 height 18
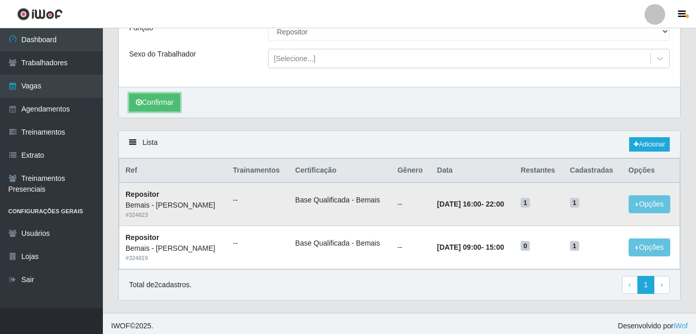
scroll to position [135, 0]
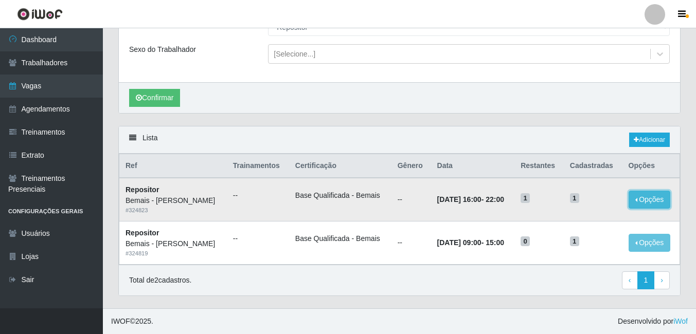
click at [632, 197] on button "Opções" at bounding box center [649, 200] width 42 height 18
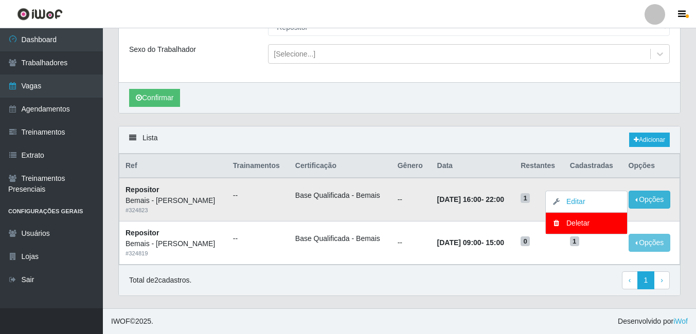
click at [409, 210] on td "--" at bounding box center [411, 199] width 40 height 43
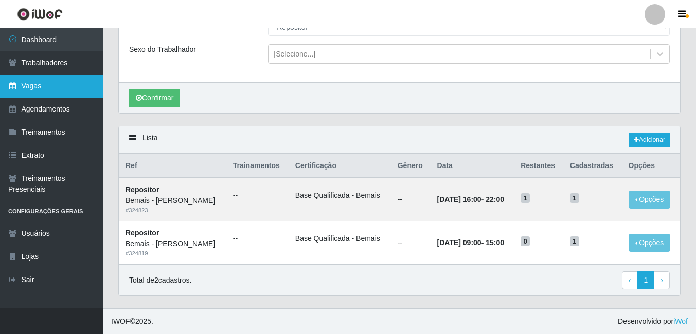
click at [16, 80] on link "Vagas" at bounding box center [51, 86] width 103 height 23
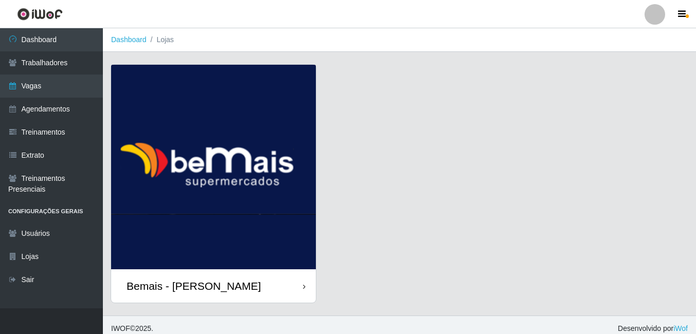
click at [298, 237] on img at bounding box center [213, 167] width 205 height 205
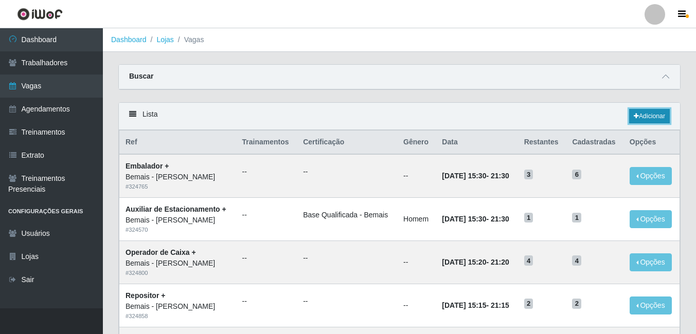
click at [654, 113] on link "Adicionar" at bounding box center [649, 116] width 41 height 14
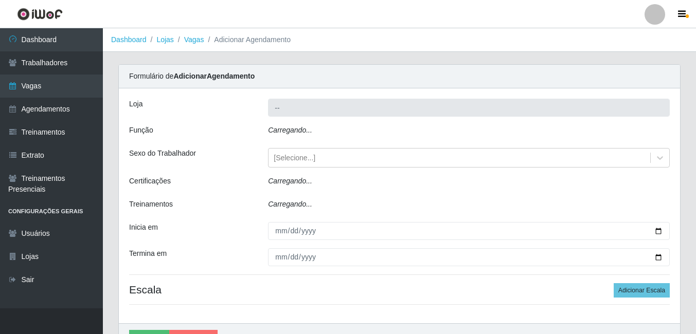
type input "Bemais - [PERSON_NAME]"
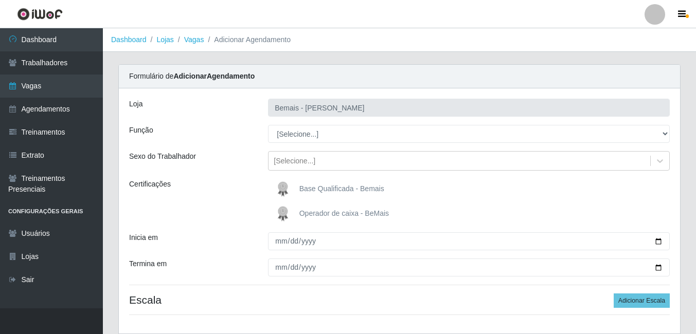
click at [304, 144] on div "[PERSON_NAME] Função [Selecione...] ASG ASG + ASG ++ Auxiliar de Depósito Auxil…" at bounding box center [399, 210] width 561 height 245
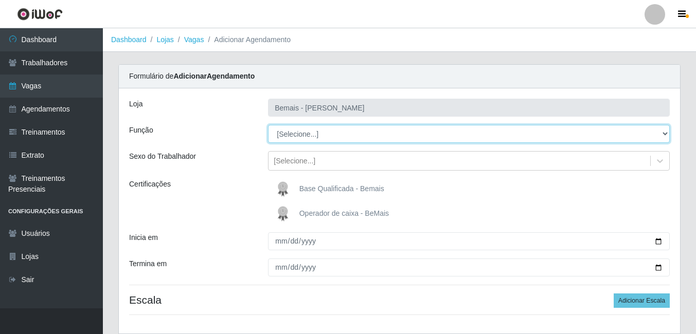
click at [308, 138] on select "[Selecione...] ASG ASG + ASG ++ Auxiliar de Depósito Auxiliar de Depósito + Aux…" at bounding box center [469, 134] width 402 height 18
select select "24"
click at [268, 125] on select "[Selecione...] ASG ASG + ASG ++ Auxiliar de Depósito Auxiliar de Depósito + Aux…" at bounding box center [469, 134] width 402 height 18
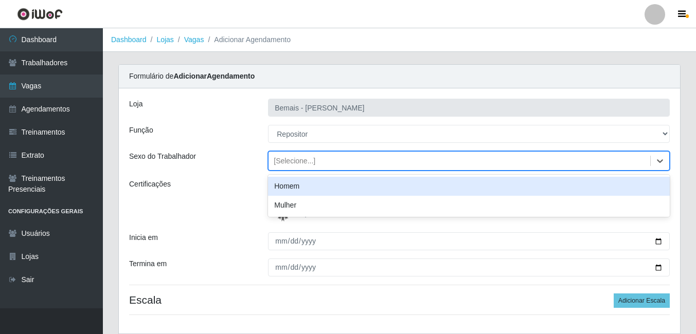
click at [309, 166] on div "[Selecione...]" at bounding box center [294, 161] width 42 height 11
click at [288, 190] on div "Homem" at bounding box center [469, 186] width 402 height 19
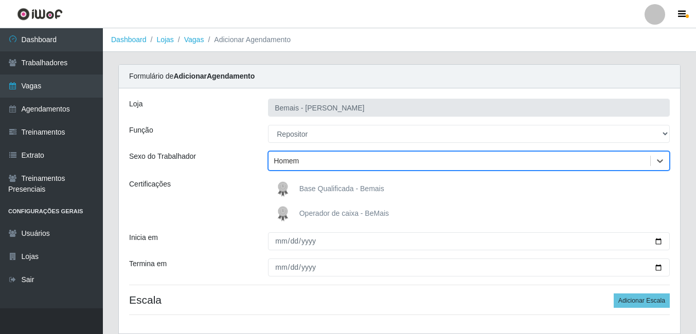
click at [293, 186] on img at bounding box center [284, 189] width 25 height 21
click at [0, 0] on input "Base Qualificada - Bemais" at bounding box center [0, 0] width 0 height 0
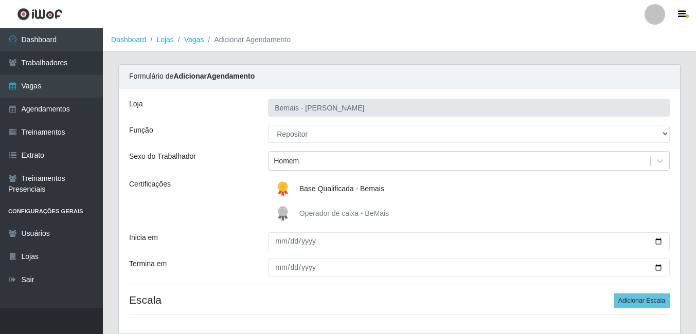
click at [293, 186] on img at bounding box center [284, 189] width 25 height 21
click at [0, 0] on input "Base Qualificada - Bemais" at bounding box center [0, 0] width 0 height 0
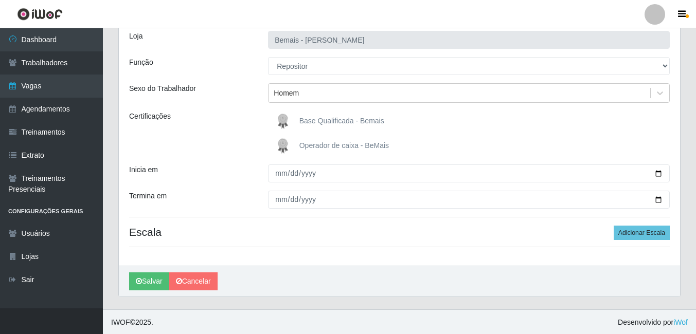
scroll to position [69, 0]
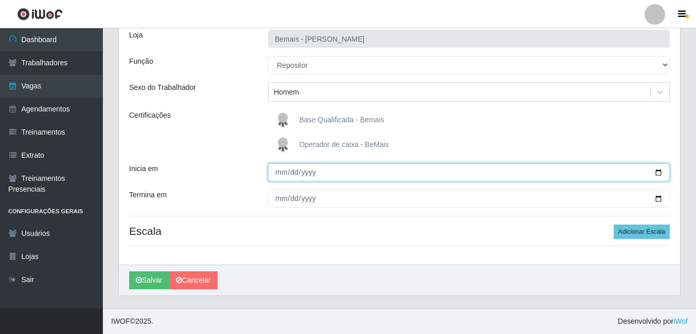
click at [282, 174] on input "Inicia em" at bounding box center [469, 172] width 402 height 18
type input "[DATE]"
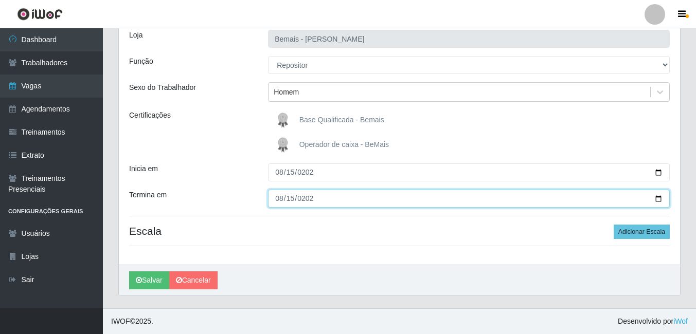
type input "[DATE]"
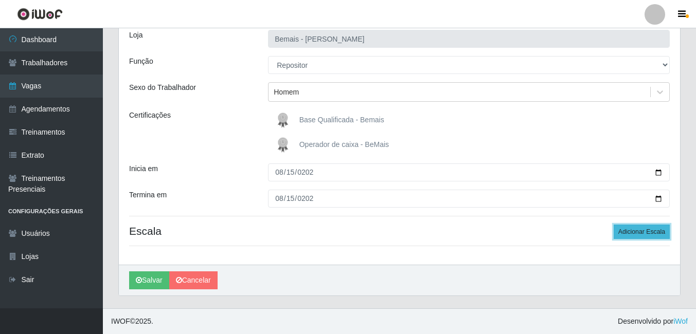
click at [624, 233] on button "Adicionar Escala" at bounding box center [641, 232] width 56 height 14
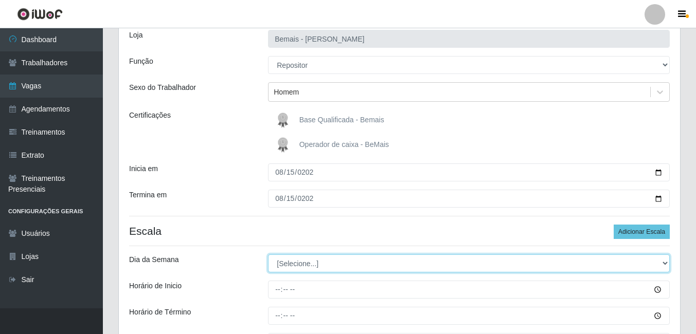
click at [335, 265] on select "[Selecione...] Segunda Terça Quarta Quinta Sexta Sábado Domingo" at bounding box center [469, 263] width 402 height 18
select select "5"
click at [268, 254] on select "[Selecione...] Segunda Terça Quarta Quinta Sexta Sábado Domingo" at bounding box center [469, 263] width 402 height 18
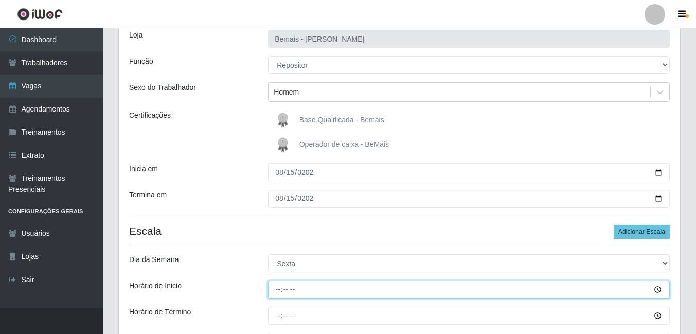
click at [276, 287] on input "Horário de Inicio" at bounding box center [469, 290] width 402 height 18
type input "09:00"
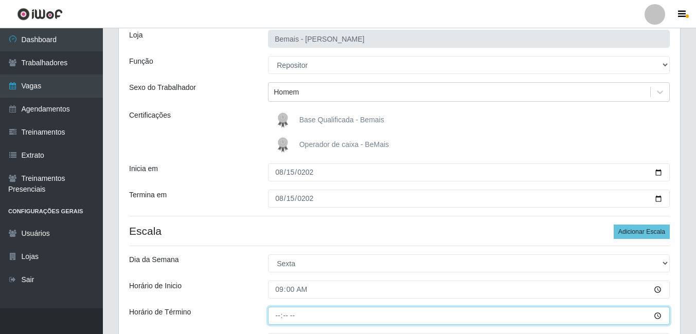
type input "15:00"
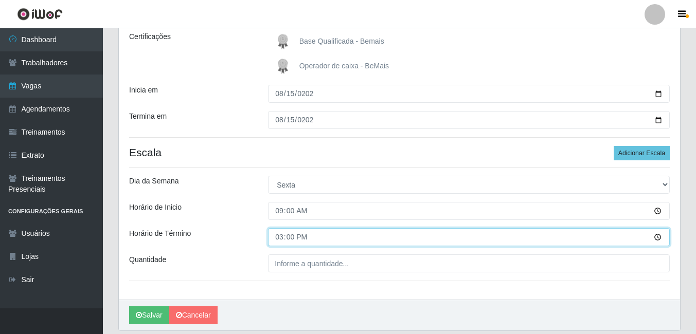
scroll to position [172, 0]
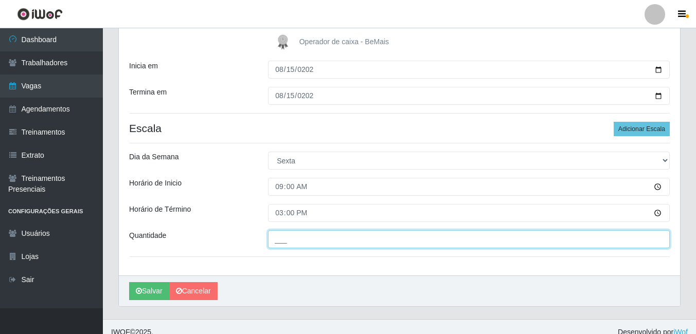
click at [296, 236] on input "___" at bounding box center [469, 239] width 402 height 18
type input "2__"
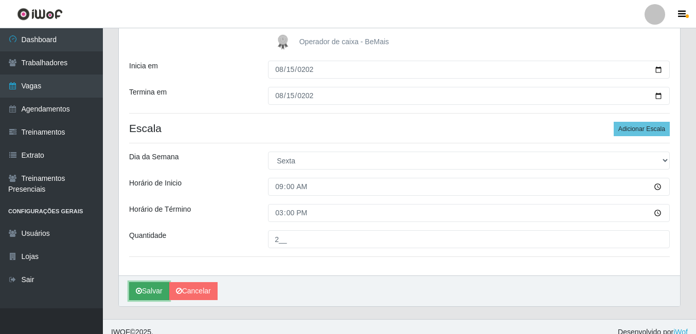
click at [143, 291] on button "Salvar" at bounding box center [149, 291] width 40 height 18
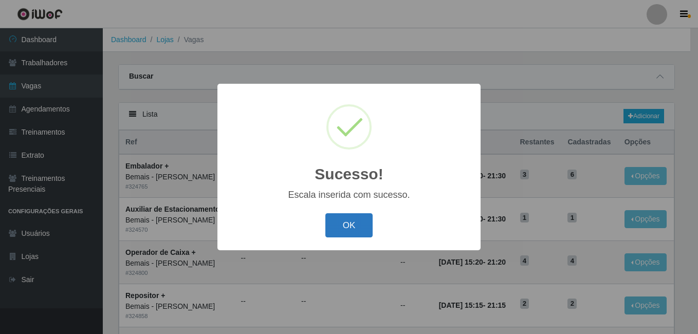
click at [345, 225] on button "OK" at bounding box center [349, 225] width 48 height 24
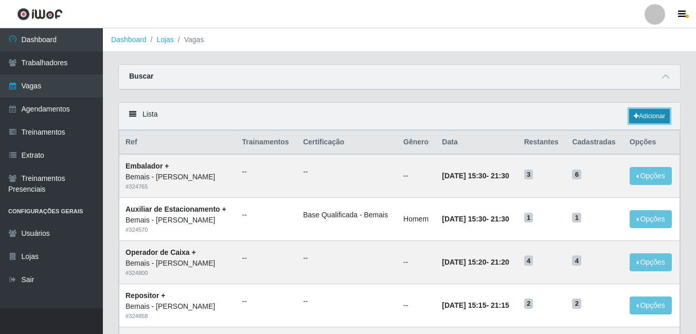
click at [656, 113] on link "Adicionar" at bounding box center [649, 116] width 41 height 14
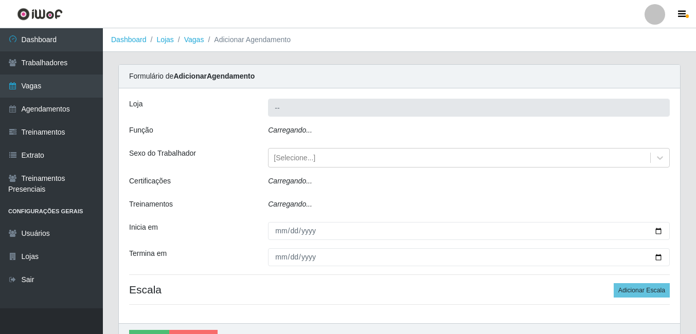
type input "Bemais - [PERSON_NAME]"
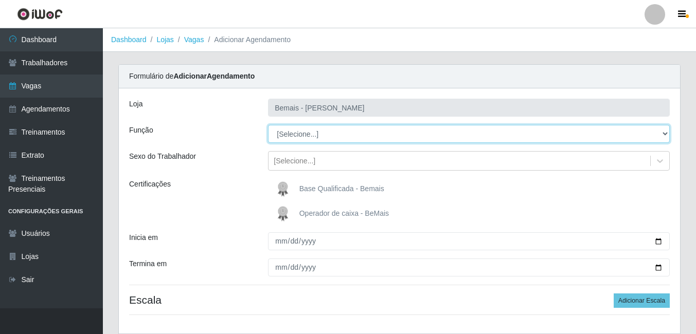
click at [301, 139] on select "[Selecione...] ASG ASG + ASG ++ Auxiliar de Depósito Auxiliar de Depósito + Aux…" at bounding box center [469, 134] width 402 height 18
click at [268, 125] on select "[Selecione...] ASG ASG + ASG ++ Auxiliar de Depósito Auxiliar de Depósito + Aux…" at bounding box center [469, 134] width 402 height 18
click at [355, 136] on select "[Selecione...] ASG ASG + ASG ++ Auxiliar de Depósito Auxiliar de Depósito + Aux…" at bounding box center [469, 134] width 402 height 18
select select "24"
click at [268, 125] on select "[Selecione...] ASG ASG + ASG ++ Auxiliar de Depósito Auxiliar de Depósito + Aux…" at bounding box center [469, 134] width 402 height 18
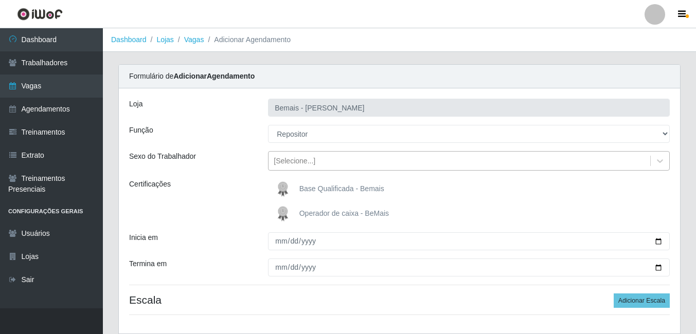
click at [332, 161] on div "[Selecione...]" at bounding box center [458, 161] width 381 height 17
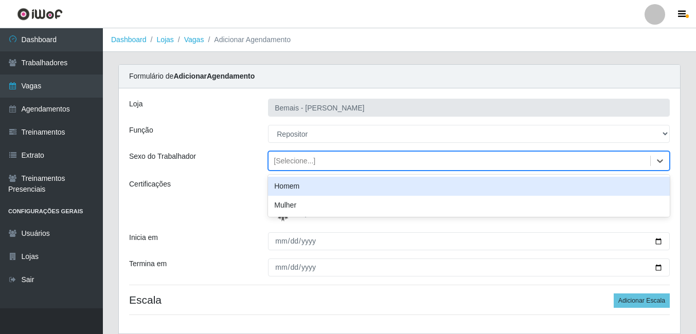
click at [302, 188] on div "Homem" at bounding box center [469, 186] width 402 height 19
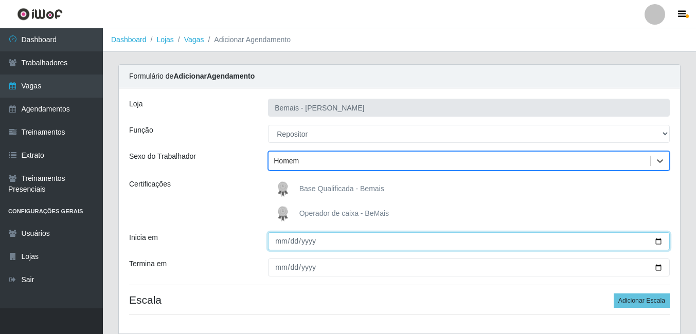
click at [280, 239] on input "Inicia em" at bounding box center [469, 241] width 402 height 18
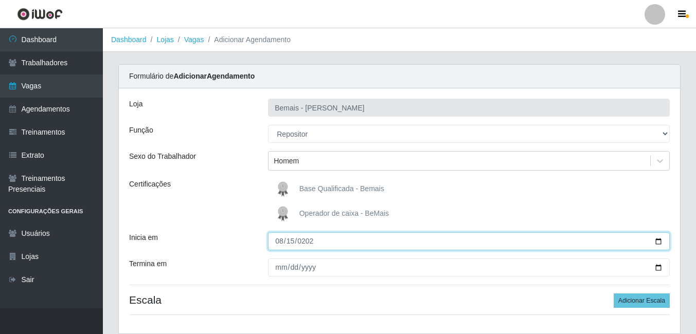
type input "[DATE]"
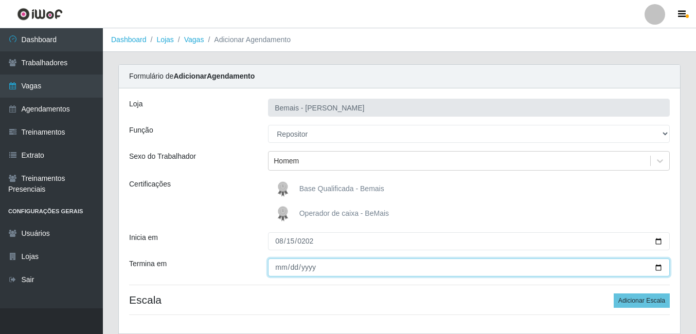
click at [279, 268] on input "Termina em" at bounding box center [469, 268] width 402 height 18
type input "[DATE]"
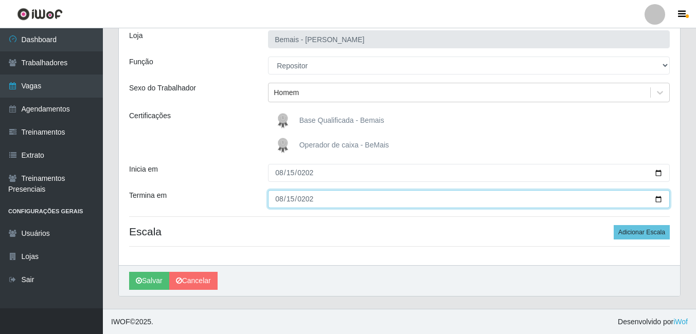
scroll to position [69, 0]
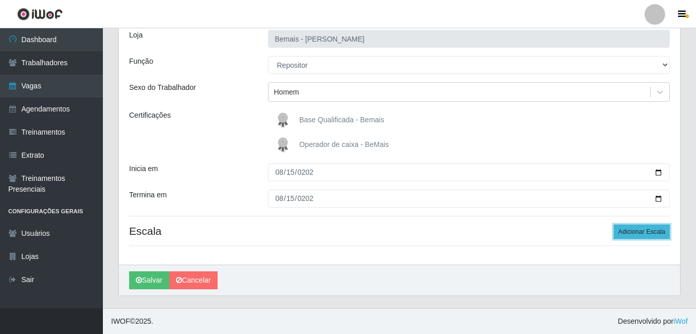
click at [647, 233] on button "Adicionar Escala" at bounding box center [641, 232] width 56 height 14
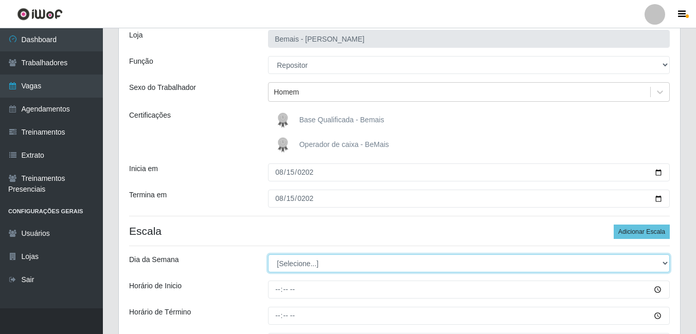
click at [320, 265] on select "[Selecione...] Segunda Terça Quarta Quinta Sexta Sábado Domingo" at bounding box center [469, 263] width 402 height 18
select select "5"
click at [268, 254] on select "[Selecione...] Segunda Terça Quarta Quinta Sexta Sábado Domingo" at bounding box center [469, 263] width 402 height 18
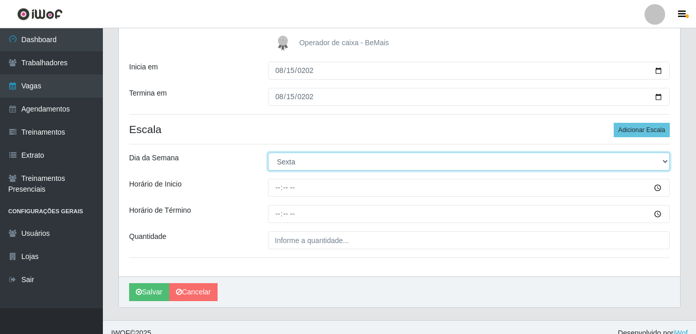
scroll to position [183, 0]
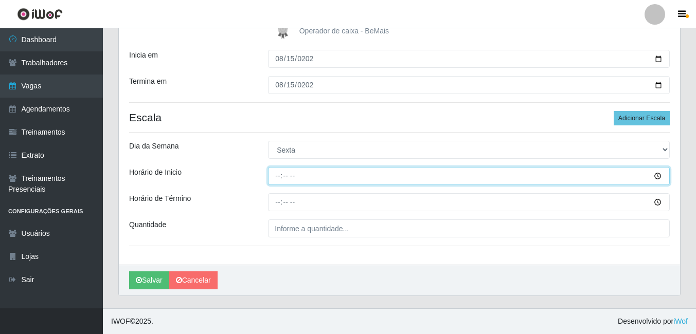
click at [277, 180] on input "Horário de Inicio" at bounding box center [469, 176] width 402 height 18
type input "16:00"
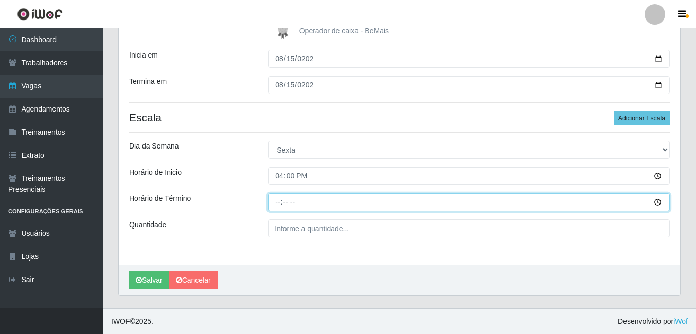
click at [276, 202] on input "Horário de Término" at bounding box center [469, 202] width 402 height 18
type input "22:00"
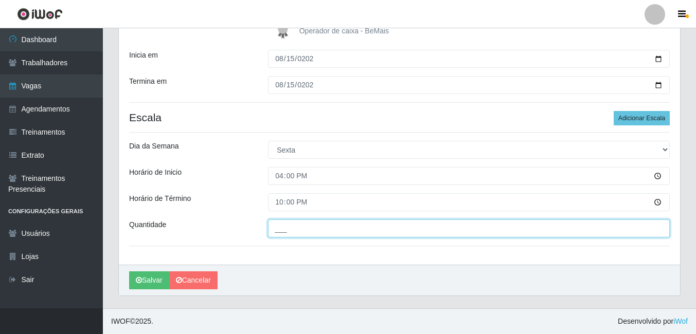
click at [279, 223] on input "___" at bounding box center [469, 229] width 402 height 18
type input "2__"
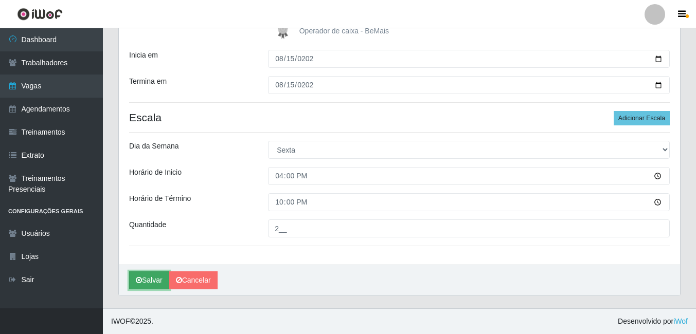
click at [149, 283] on button "Salvar" at bounding box center [149, 280] width 40 height 18
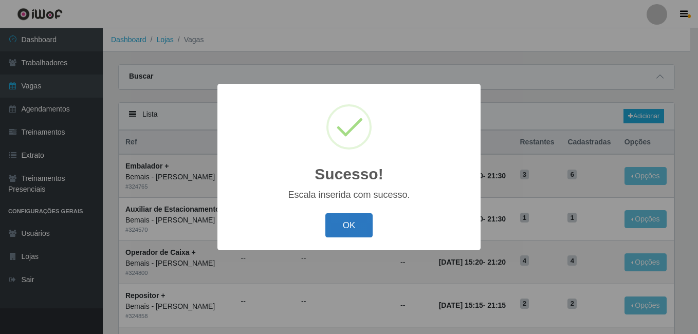
click at [339, 227] on button "OK" at bounding box center [349, 225] width 48 height 24
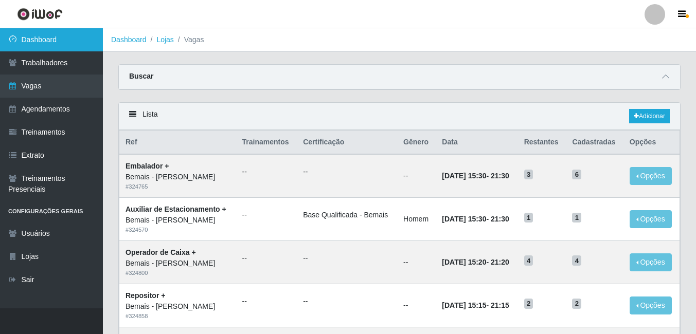
click at [100, 43] on link "Dashboard" at bounding box center [51, 39] width 103 height 23
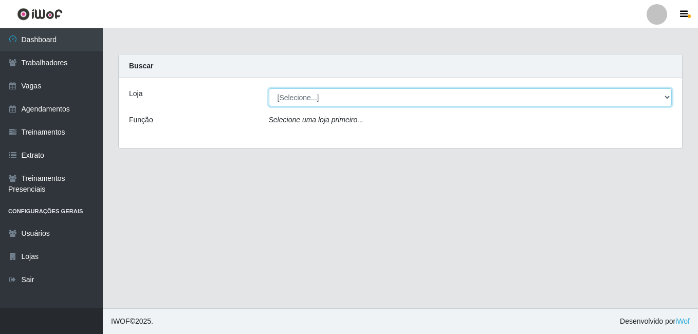
click at [290, 101] on select "[Selecione...] [PERSON_NAME]" at bounding box center [471, 97] width 404 height 18
select select "230"
click at [269, 88] on select "[Selecione...] [PERSON_NAME]" at bounding box center [471, 97] width 404 height 18
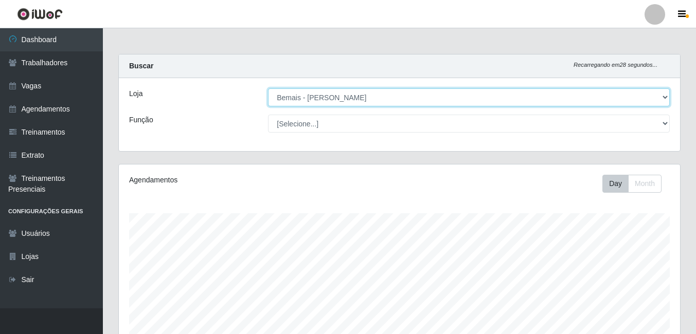
scroll to position [213, 561]
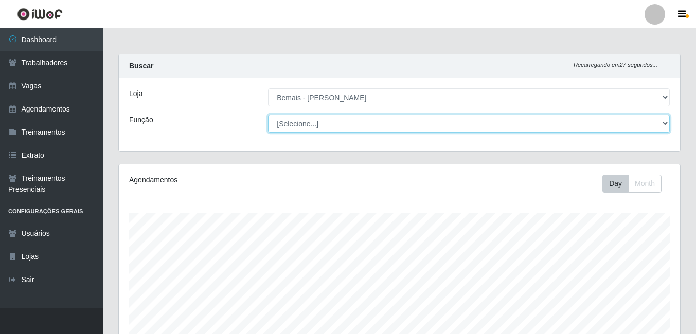
click at [349, 126] on select "[Selecione...] ASG ASG + ASG ++ Auxiliar de Depósito Auxiliar de Depósito + Aux…" at bounding box center [469, 124] width 402 height 18
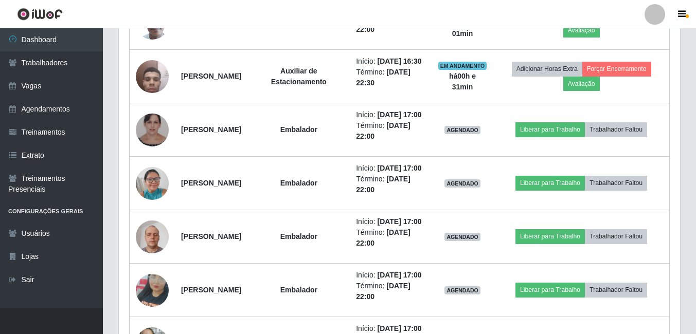
scroll to position [566, 0]
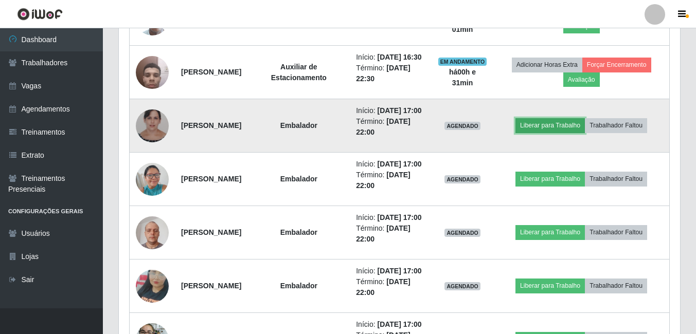
click at [562, 133] on button "Liberar para Trabalho" at bounding box center [549, 125] width 69 height 14
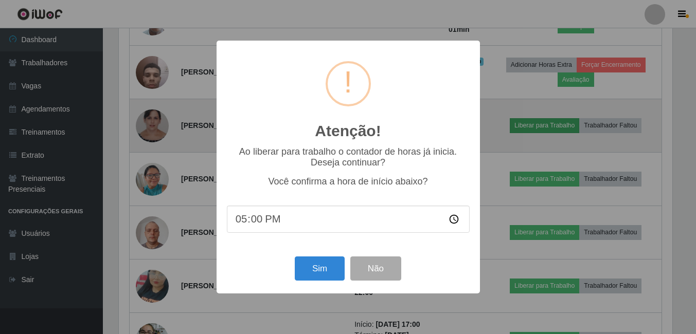
scroll to position [213, 556]
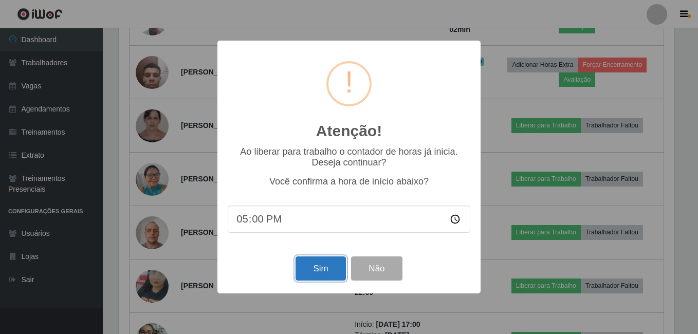
click at [325, 271] on button "Sim" at bounding box center [321, 269] width 50 height 24
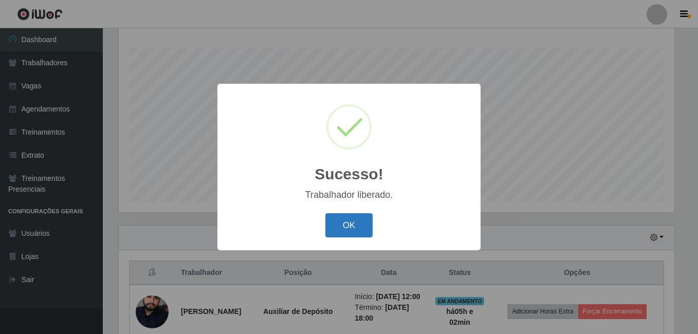
click at [361, 223] on button "OK" at bounding box center [349, 225] width 48 height 24
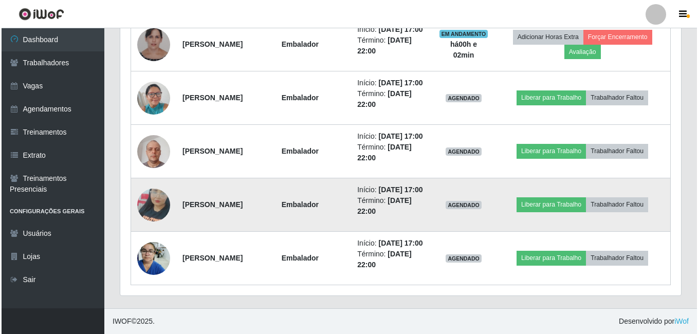
scroll to position [692, 0]
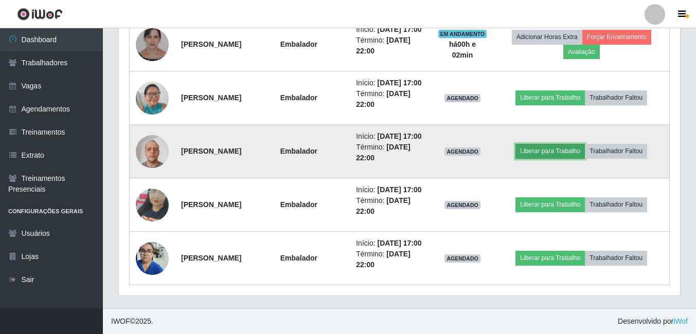
click at [556, 158] on button "Liberar para Trabalho" at bounding box center [549, 151] width 69 height 14
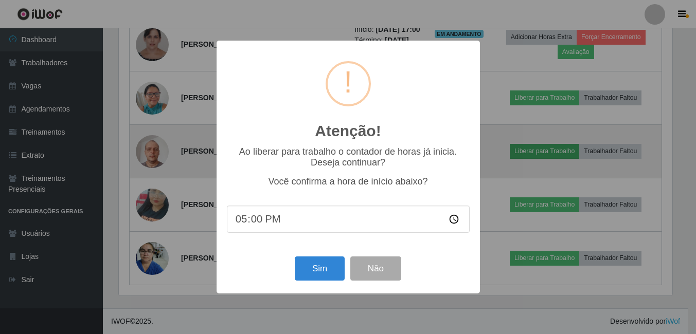
scroll to position [213, 556]
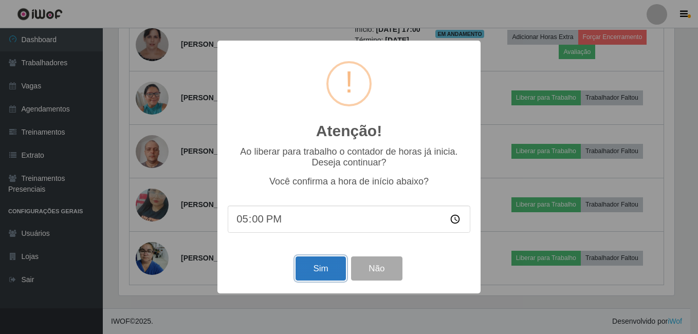
click at [312, 271] on button "Sim" at bounding box center [321, 269] width 50 height 24
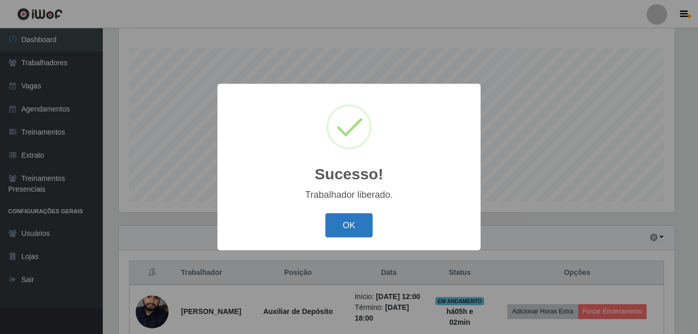
click at [358, 224] on button "OK" at bounding box center [349, 225] width 48 height 24
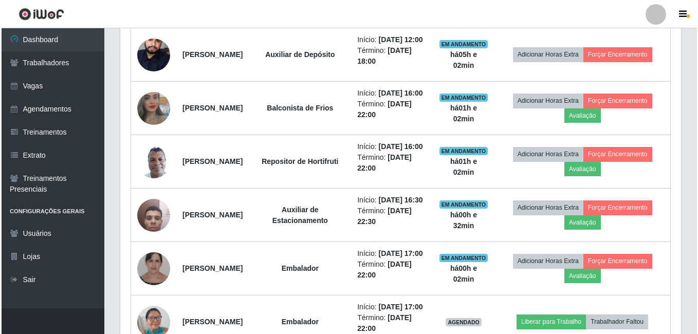
scroll to position [731, 0]
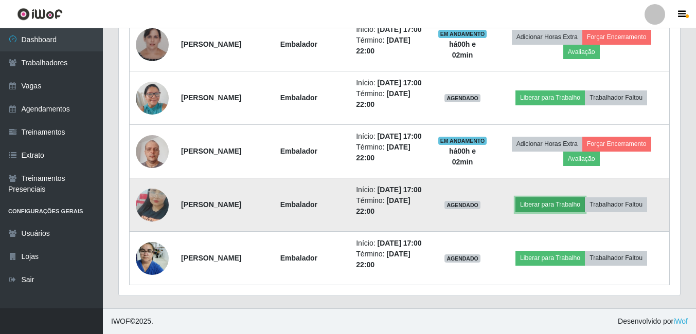
click at [542, 199] on button "Liberar para Trabalho" at bounding box center [549, 204] width 69 height 14
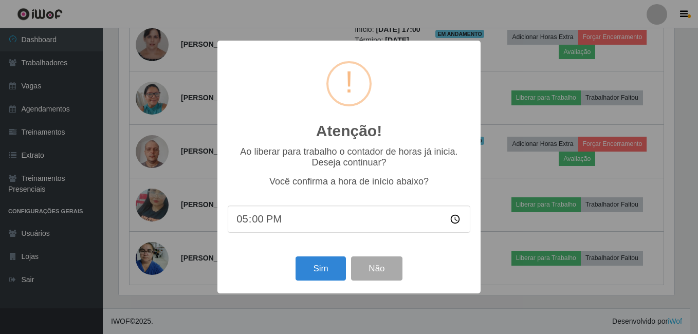
click at [308, 256] on div "Sim Não" at bounding box center [349, 268] width 243 height 29
click at [316, 270] on button "Sim" at bounding box center [321, 269] width 50 height 24
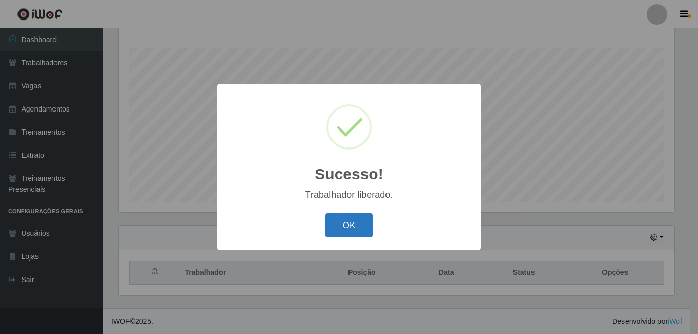
click at [351, 236] on button "OK" at bounding box center [349, 225] width 48 height 24
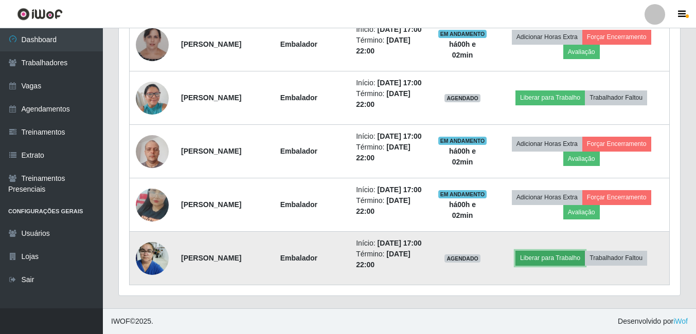
click at [538, 256] on button "Liberar para Trabalho" at bounding box center [549, 258] width 69 height 14
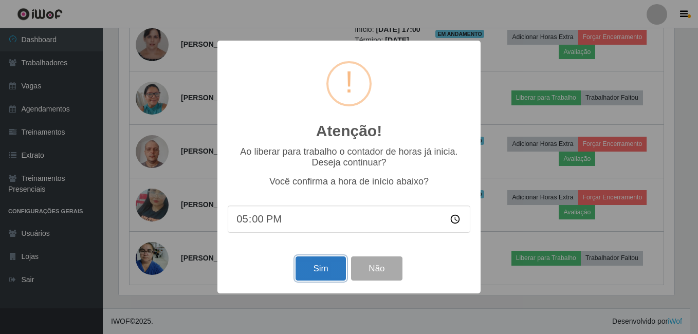
click at [330, 266] on button "Sim" at bounding box center [321, 269] width 50 height 24
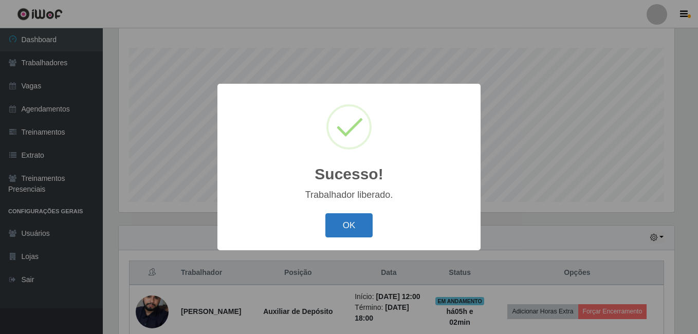
click at [360, 228] on button "OK" at bounding box center [349, 225] width 48 height 24
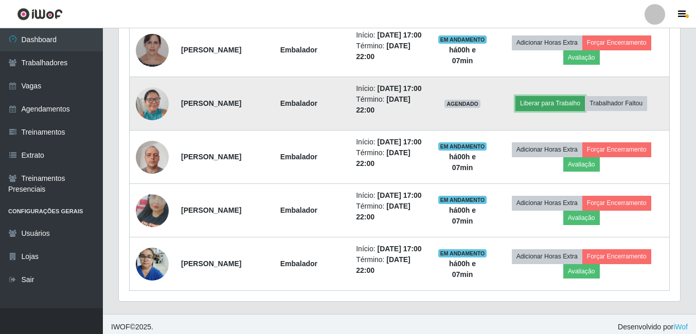
click at [558, 111] on button "Liberar para Trabalho" at bounding box center [549, 103] width 69 height 14
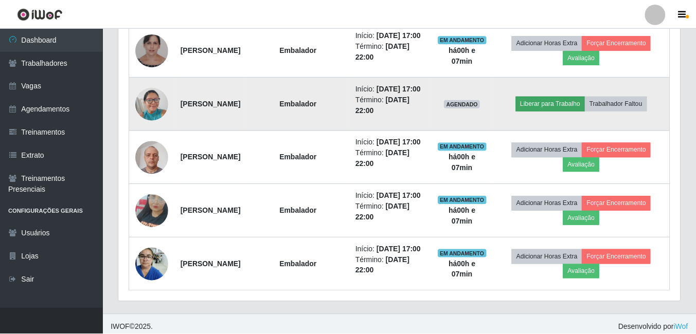
scroll to position [213, 556]
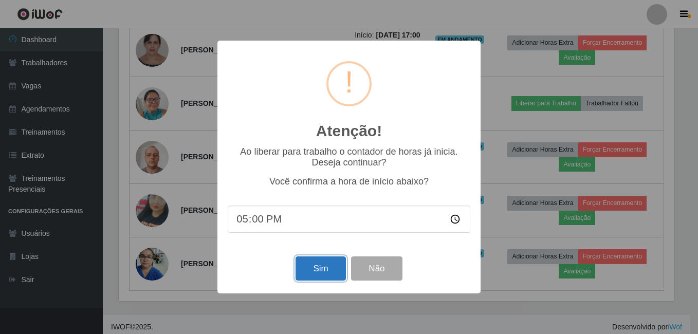
click at [320, 271] on button "Sim" at bounding box center [321, 269] width 50 height 24
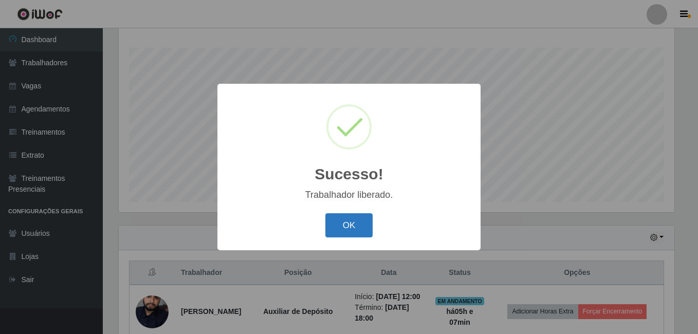
click at [360, 229] on button "OK" at bounding box center [349, 225] width 48 height 24
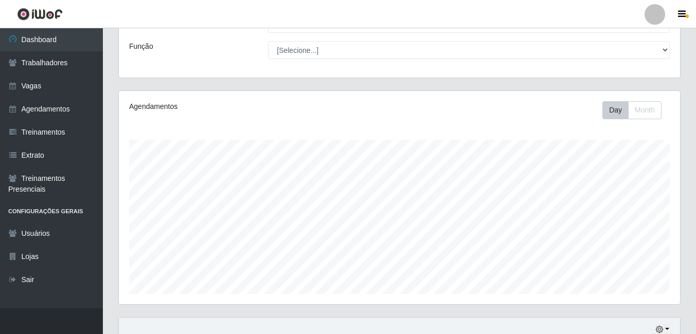
scroll to position [0, 0]
